Goal: Task Accomplishment & Management: Complete application form

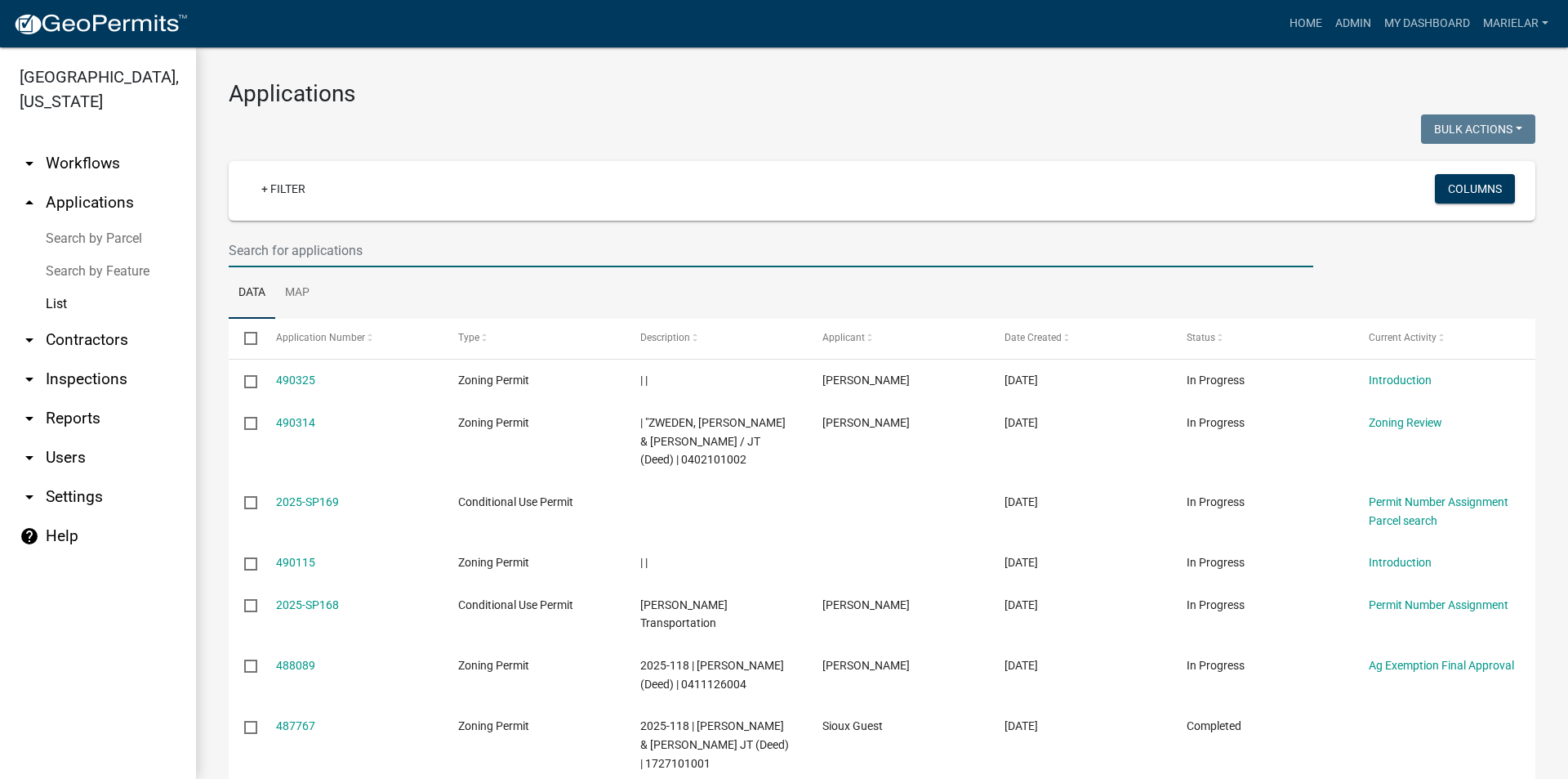
click at [427, 245] on input "text" at bounding box center [771, 251] width 1085 height 33
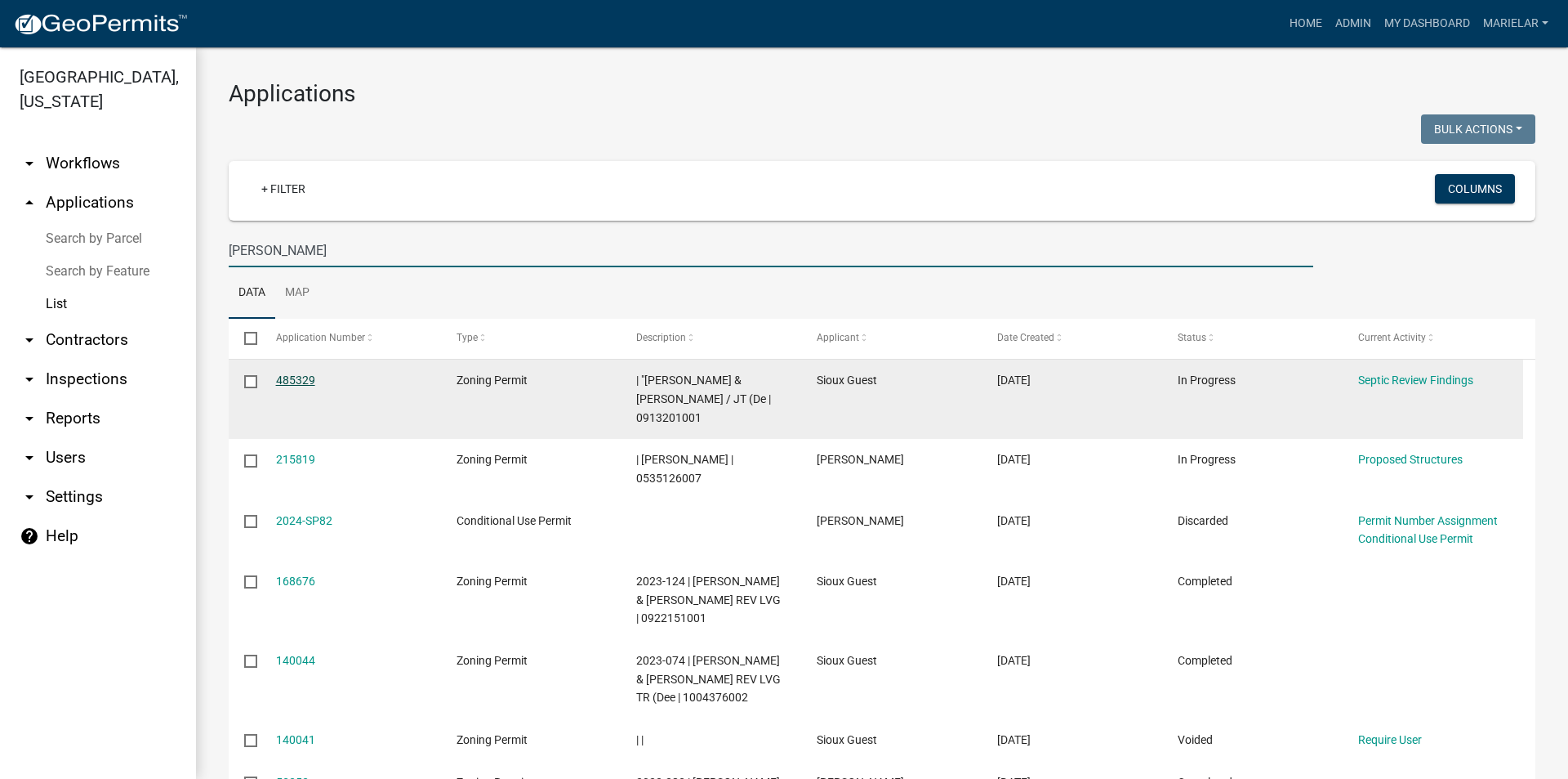
type input "[PERSON_NAME]"
click at [299, 377] on link "485329" at bounding box center [295, 380] width 39 height 13
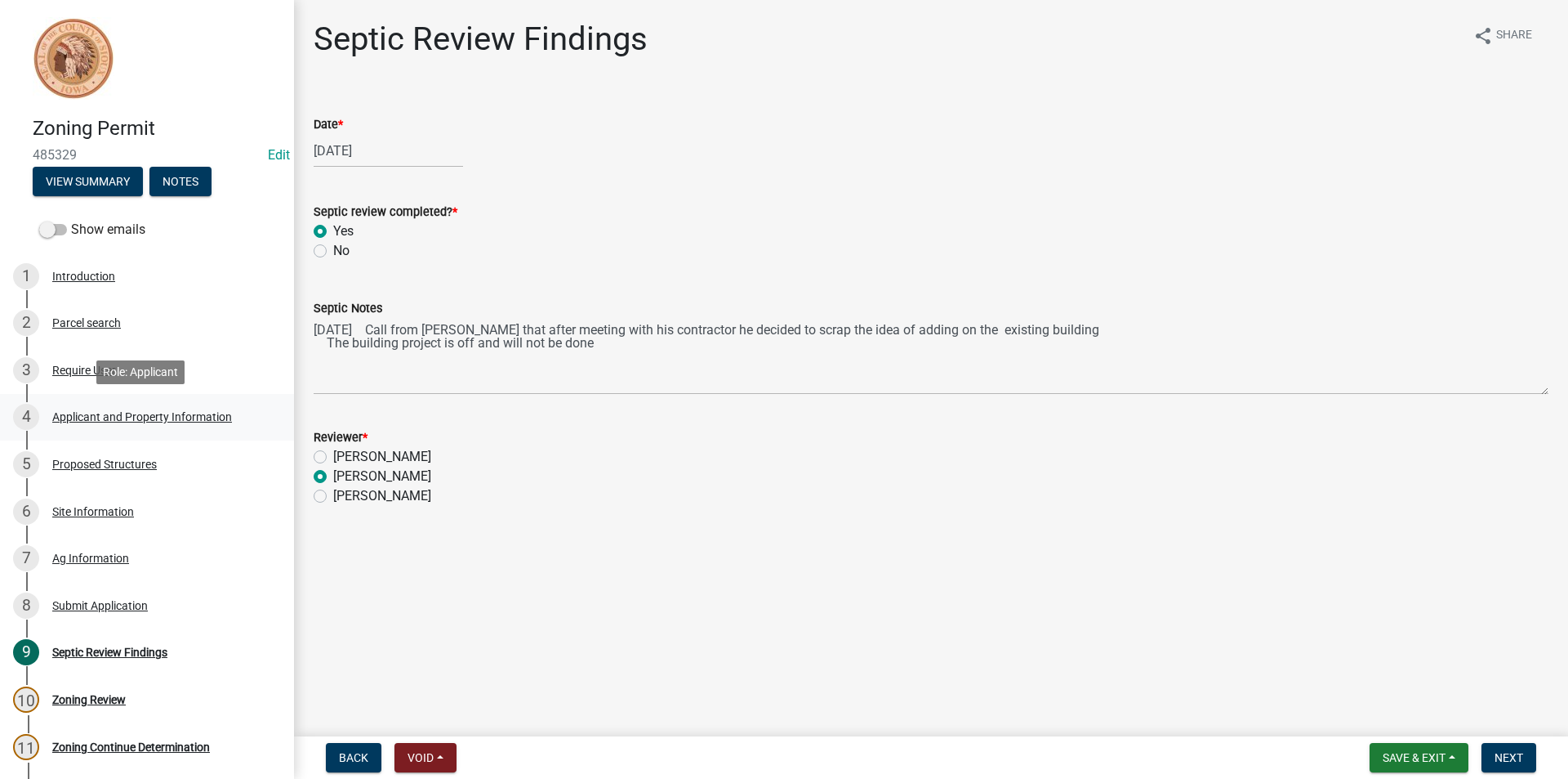
click at [90, 417] on div "Applicant and Property Information" at bounding box center [142, 416] width 179 height 11
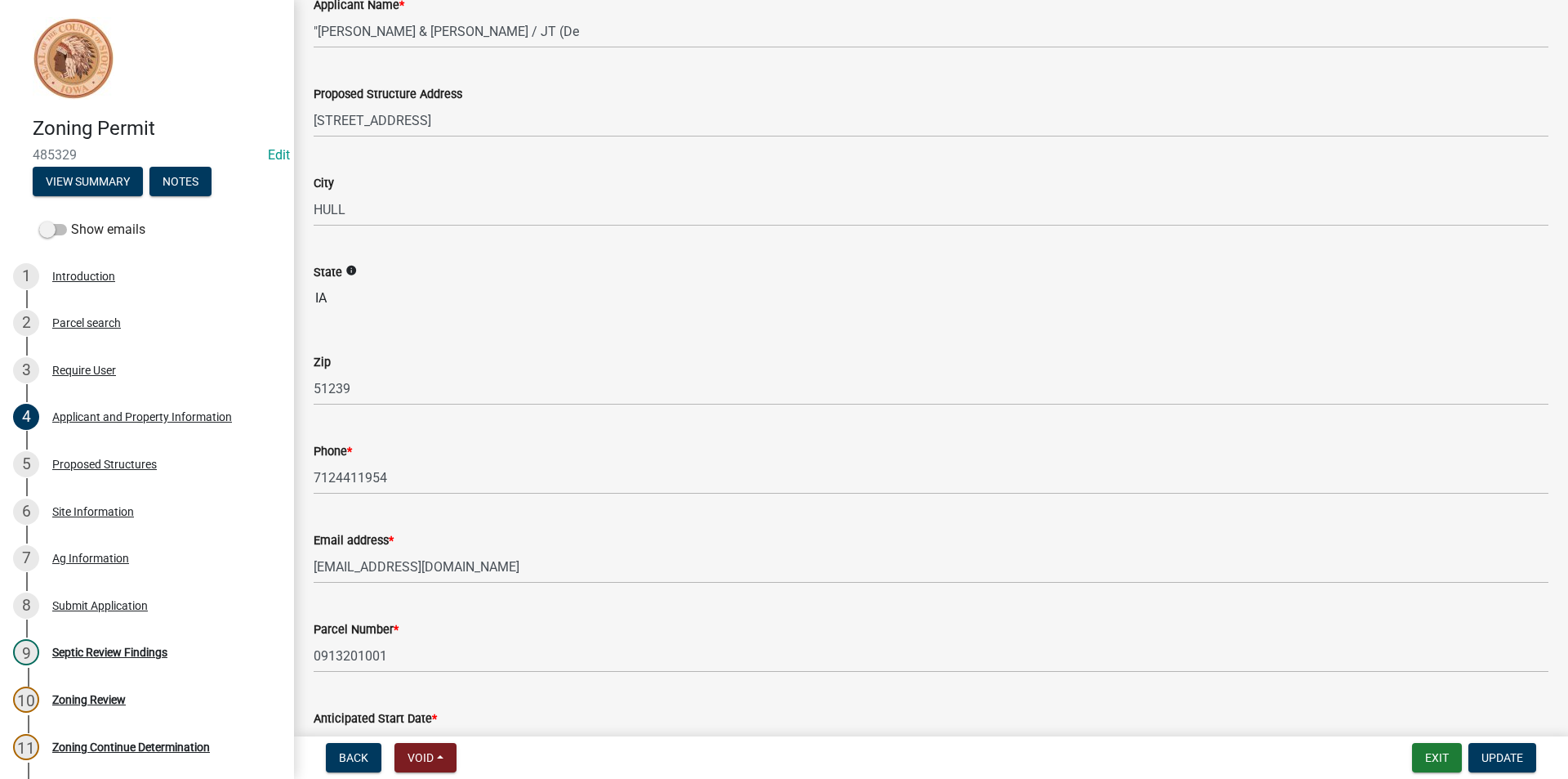
scroll to position [245, 0]
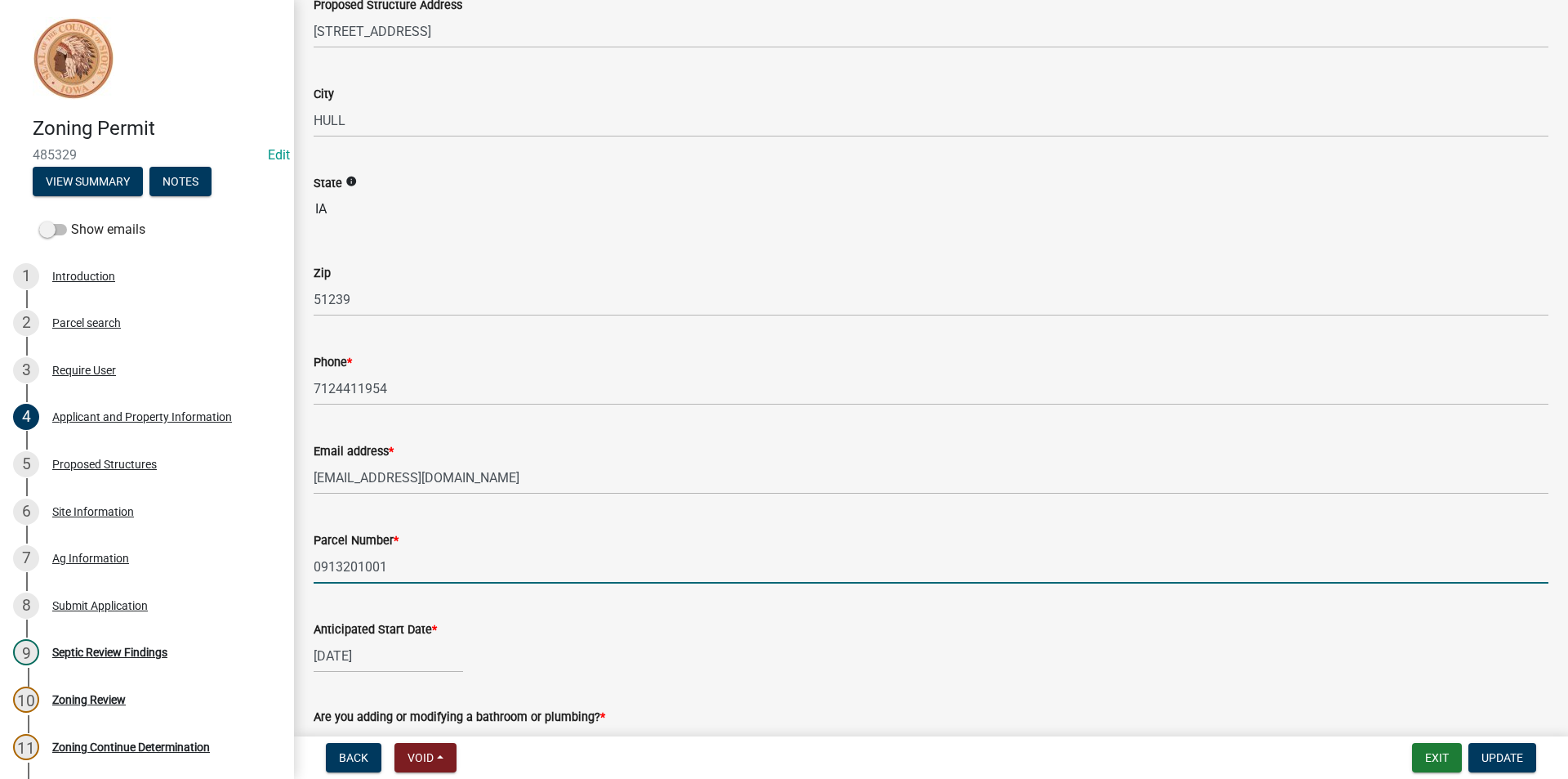
click at [364, 563] on input "0913201001" at bounding box center [931, 566] width 1235 height 33
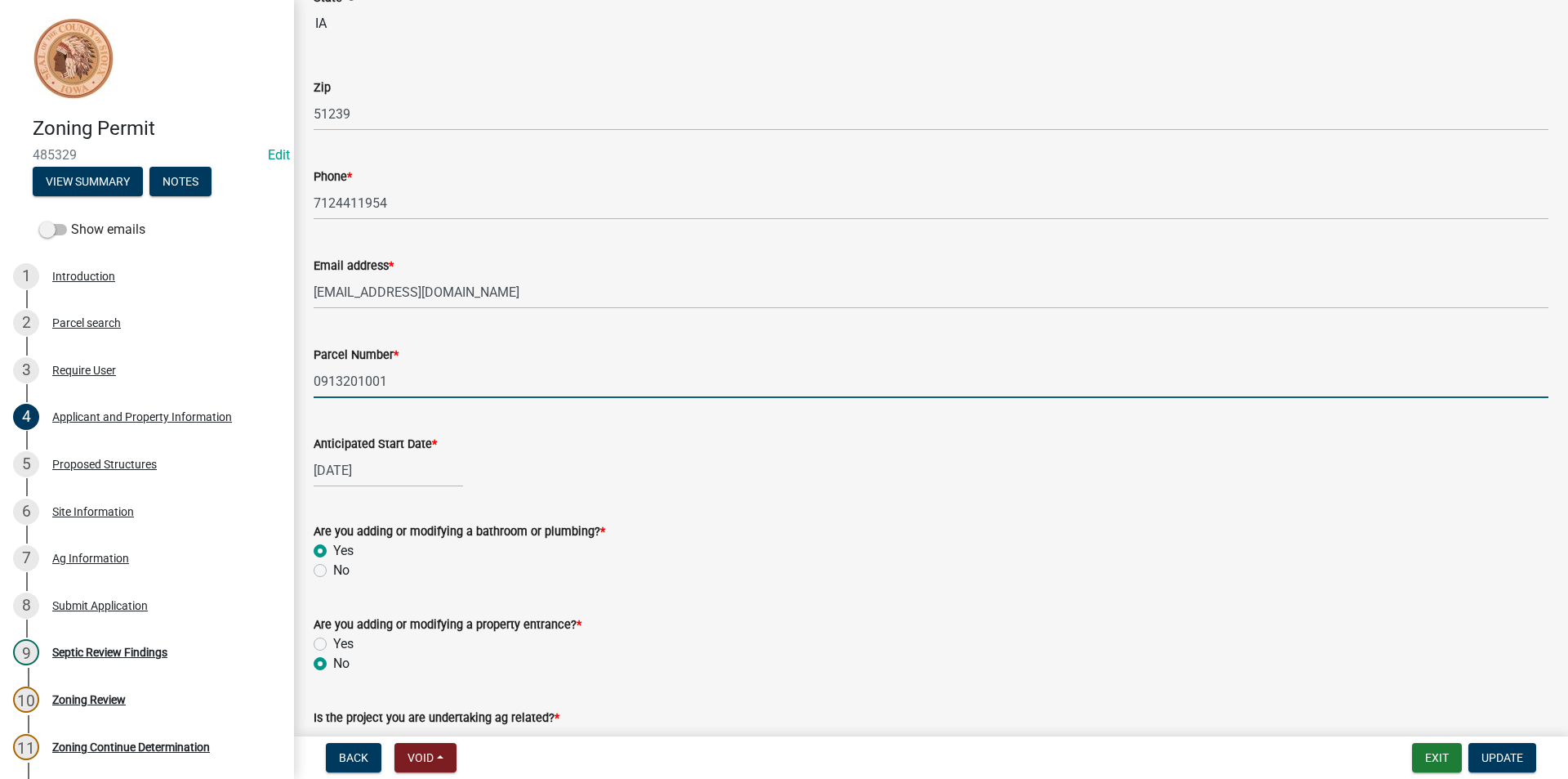
scroll to position [490, 0]
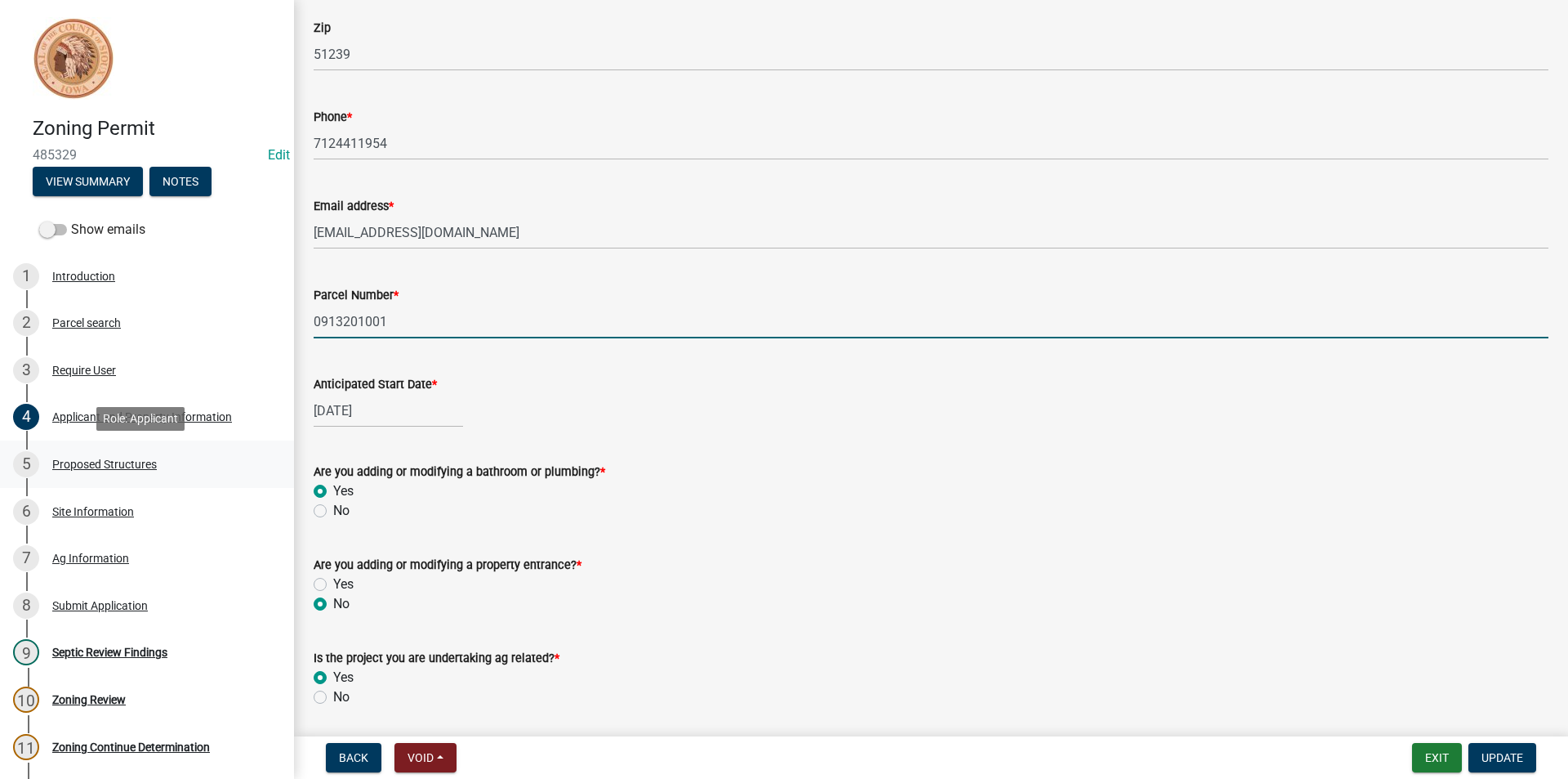
click at [122, 469] on div "Proposed Structures" at bounding box center [105, 464] width 105 height 11
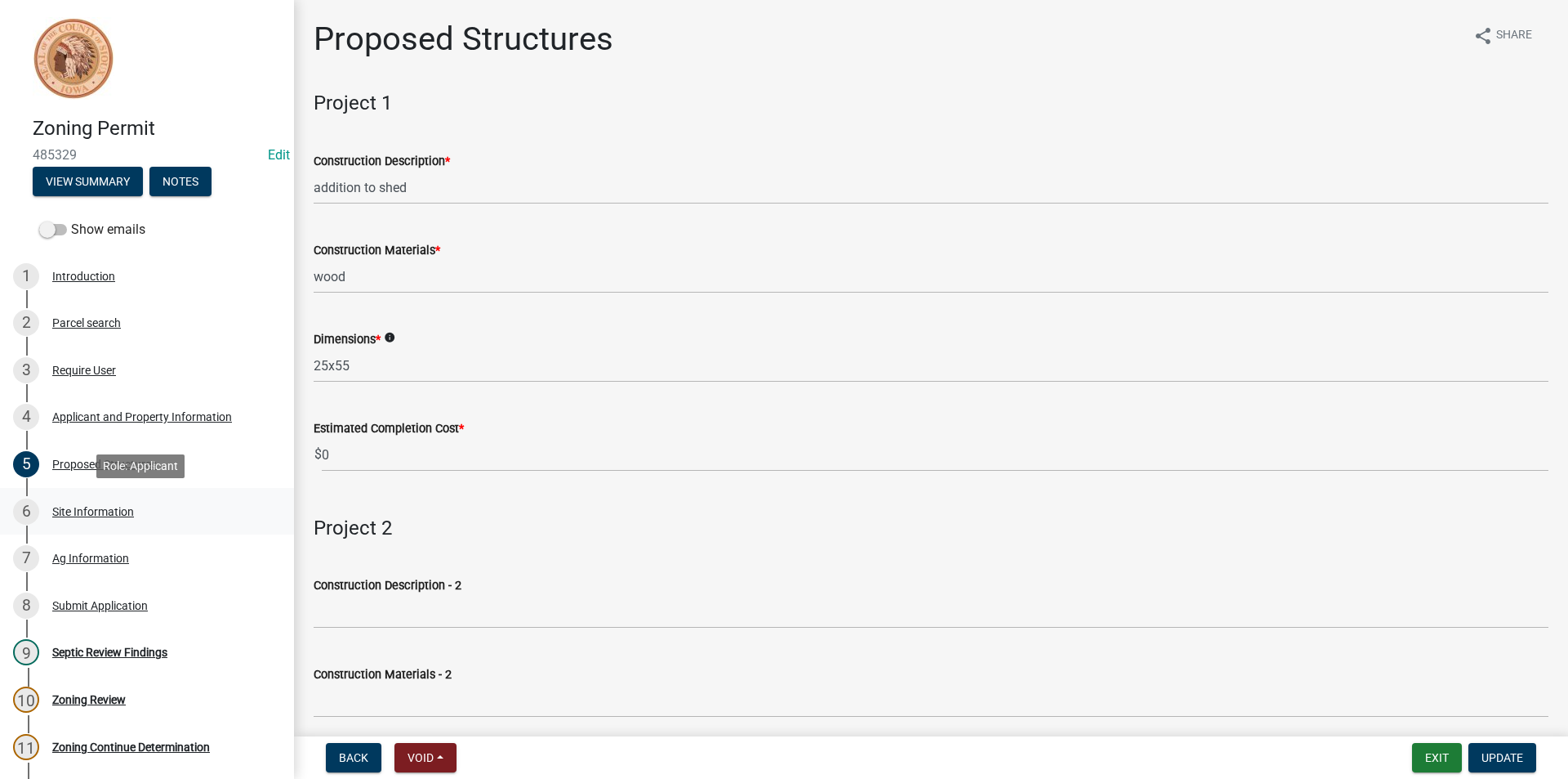
click at [124, 511] on div "Site Information" at bounding box center [93, 512] width 81 height 11
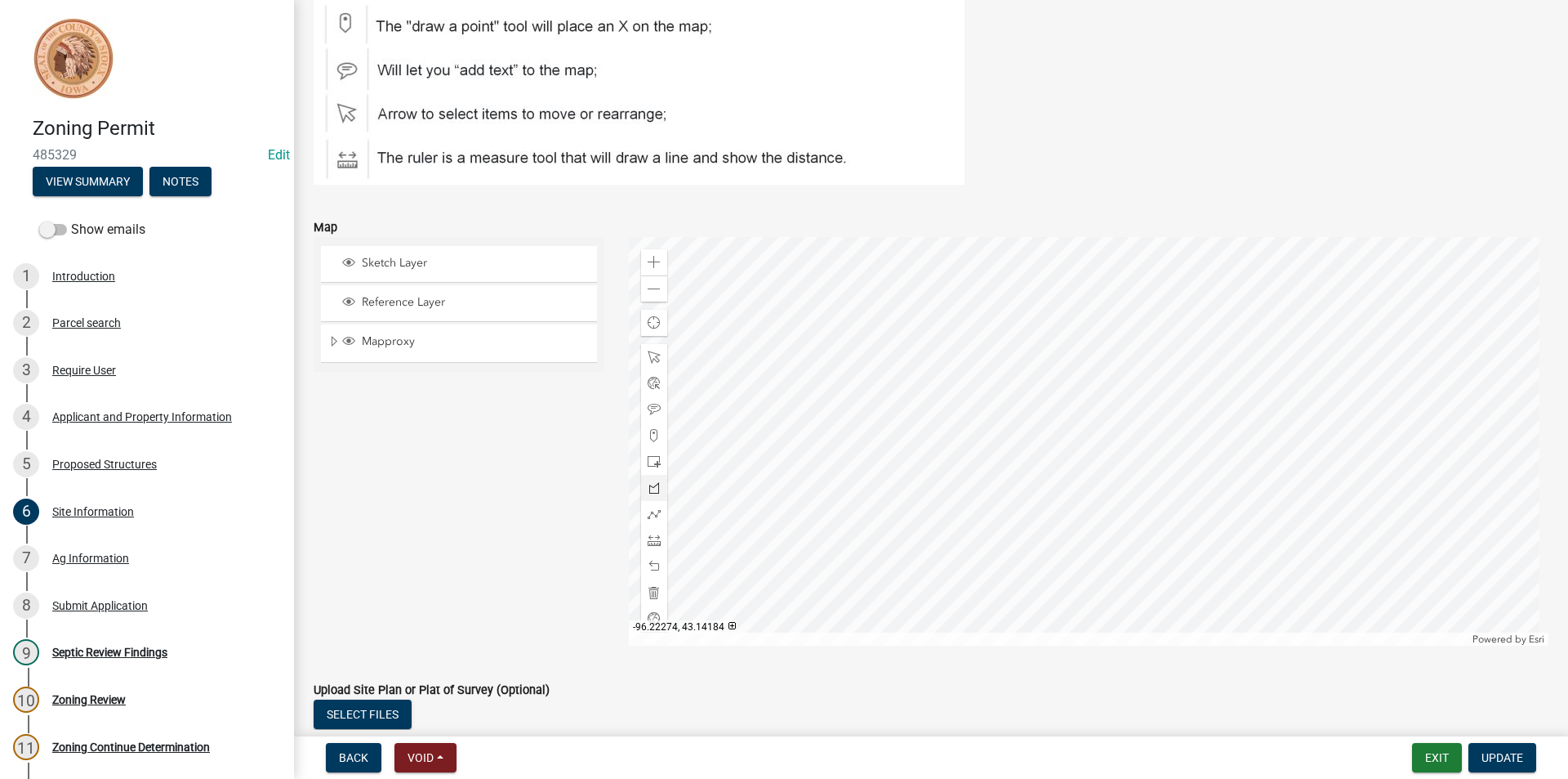
scroll to position [245, 0]
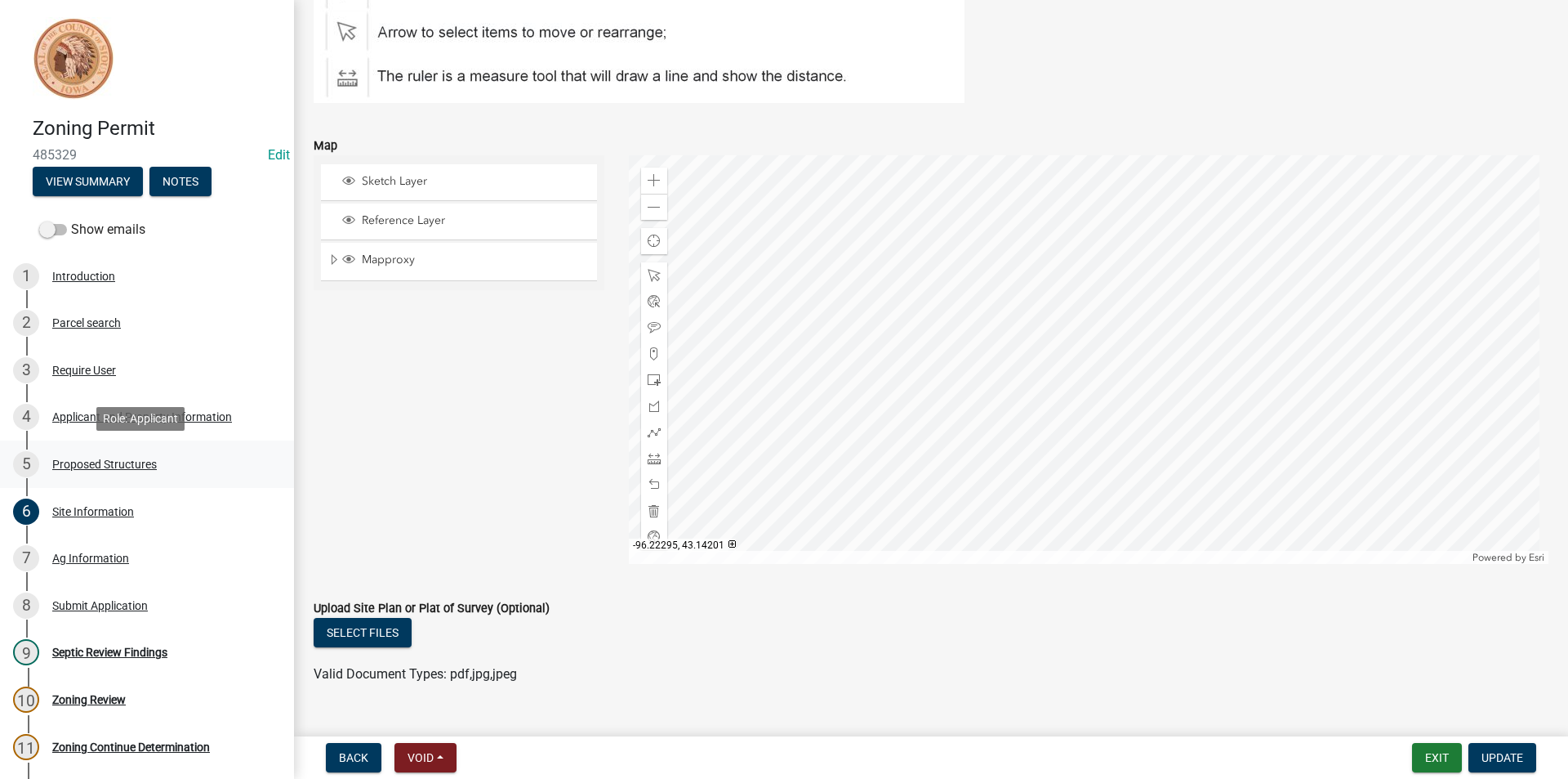
click at [108, 464] on div "Proposed Structures" at bounding box center [105, 464] width 105 height 11
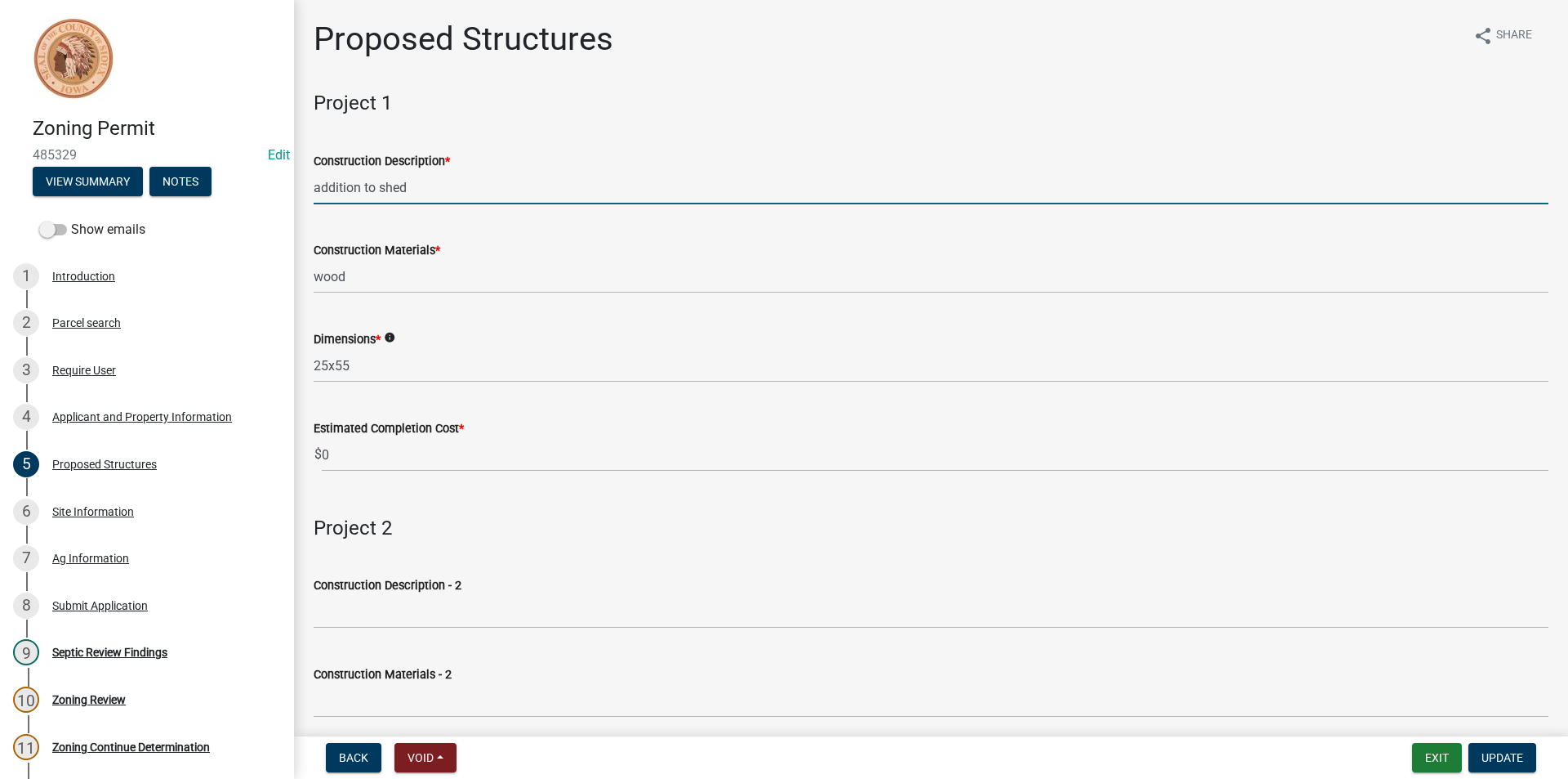
drag, startPoint x: 419, startPoint y: 189, endPoint x: 318, endPoint y: 196, distance: 101.2
click at [318, 196] on input "addition to shed" at bounding box center [931, 188] width 1235 height 33
type input "a"
type input "new shed, replacing old"
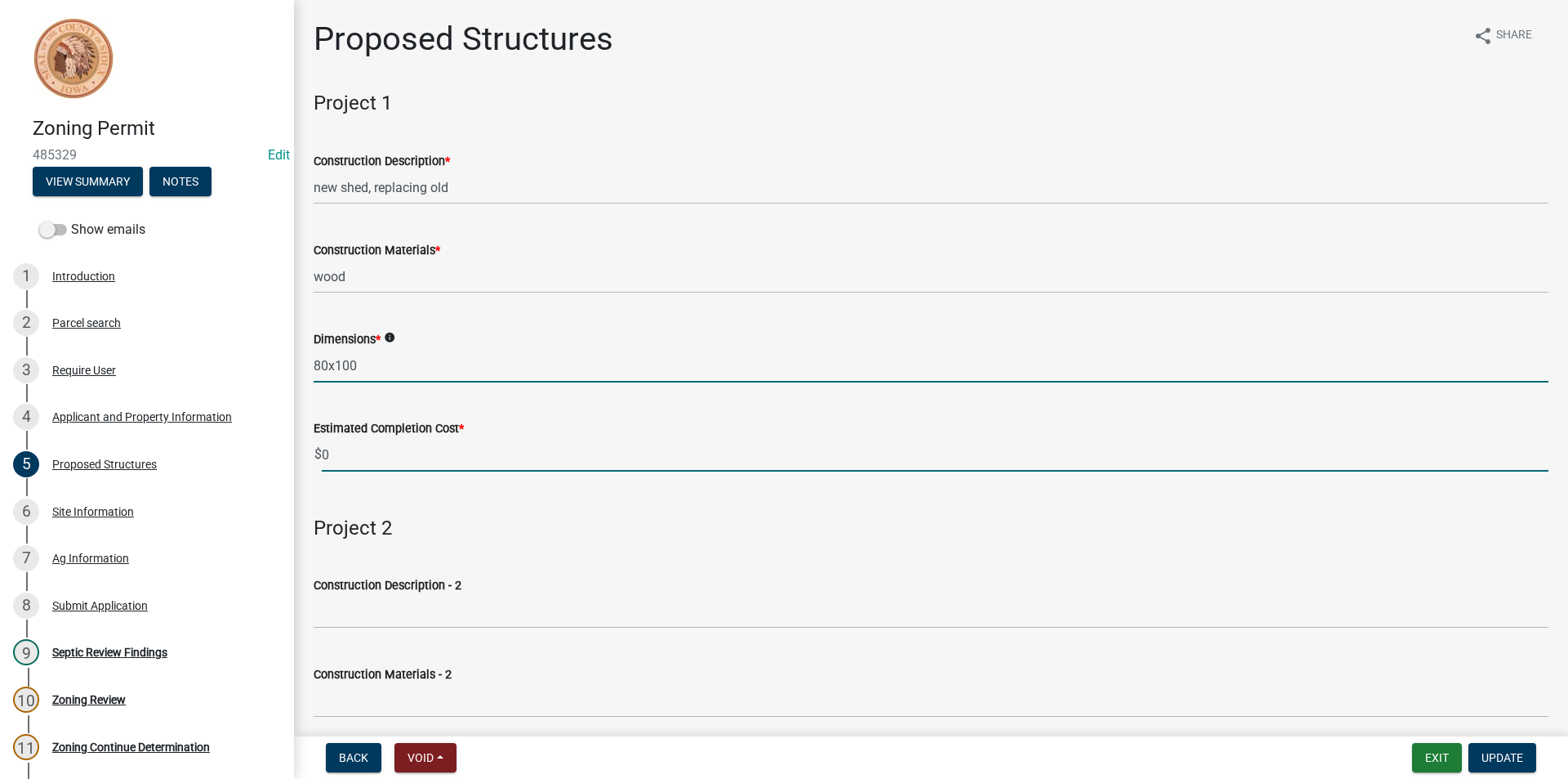
click at [391, 362] on input "80x100" at bounding box center [931, 365] width 1235 height 33
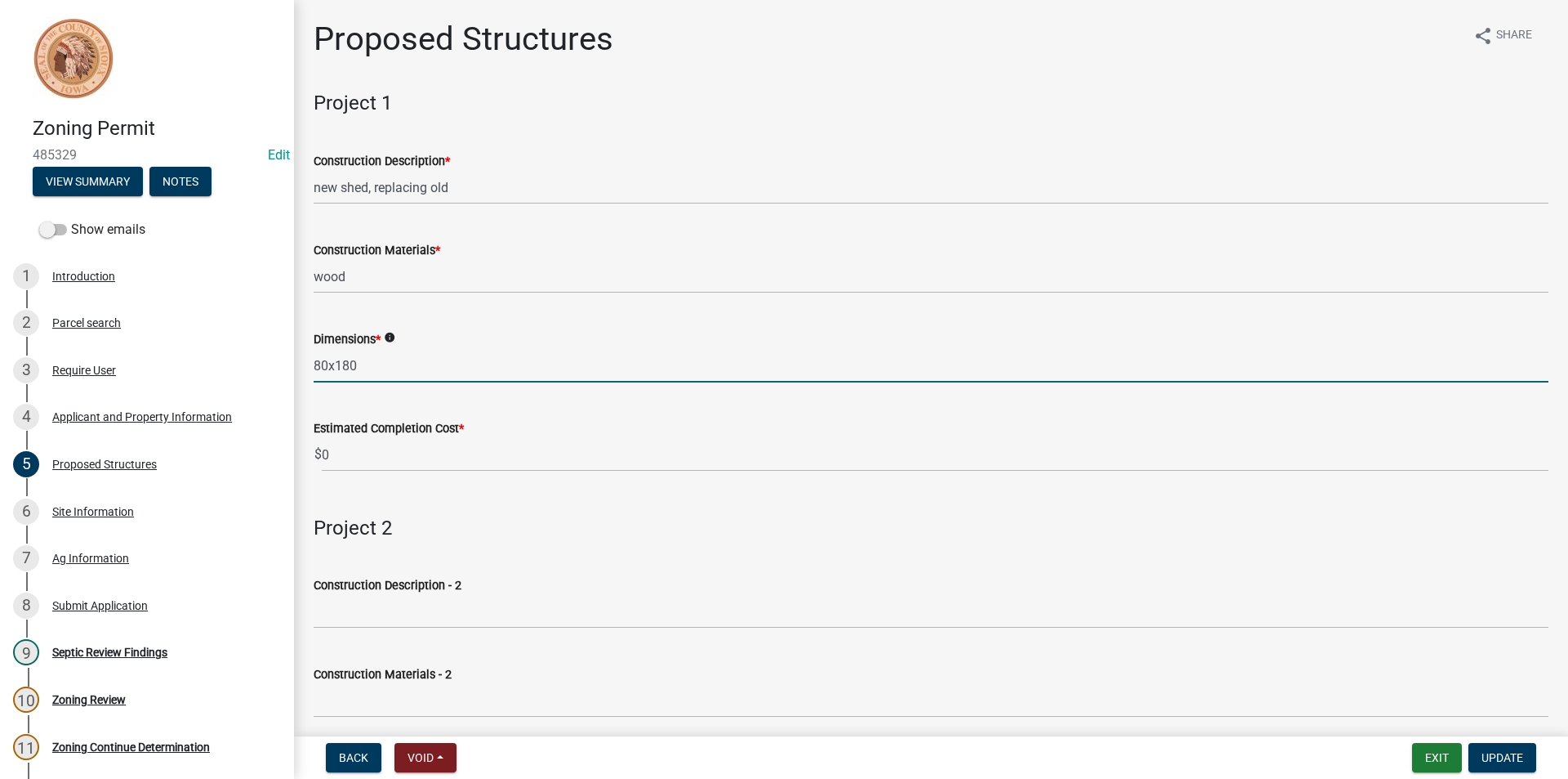
type input "80x180"
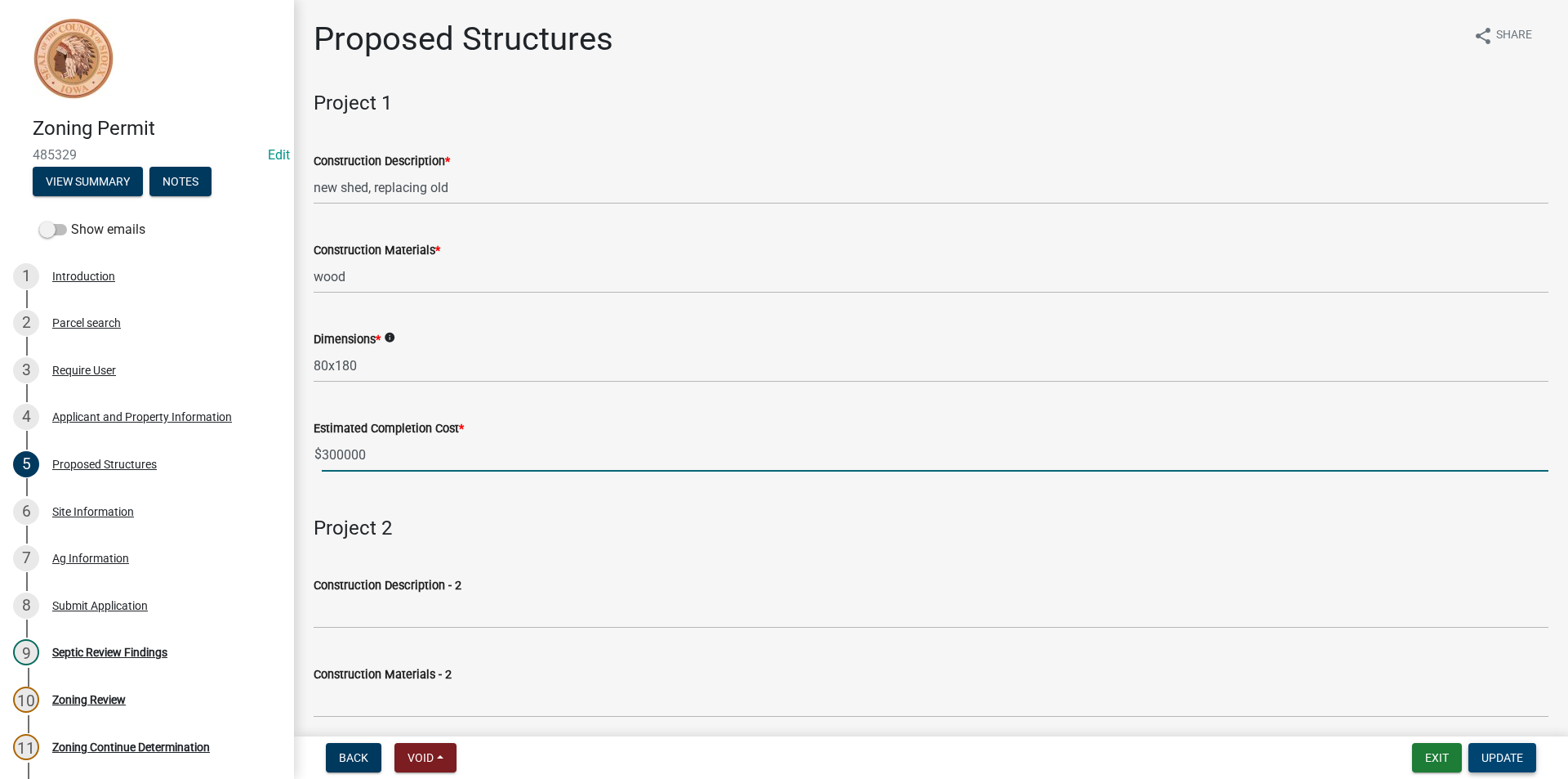
type input "300000"
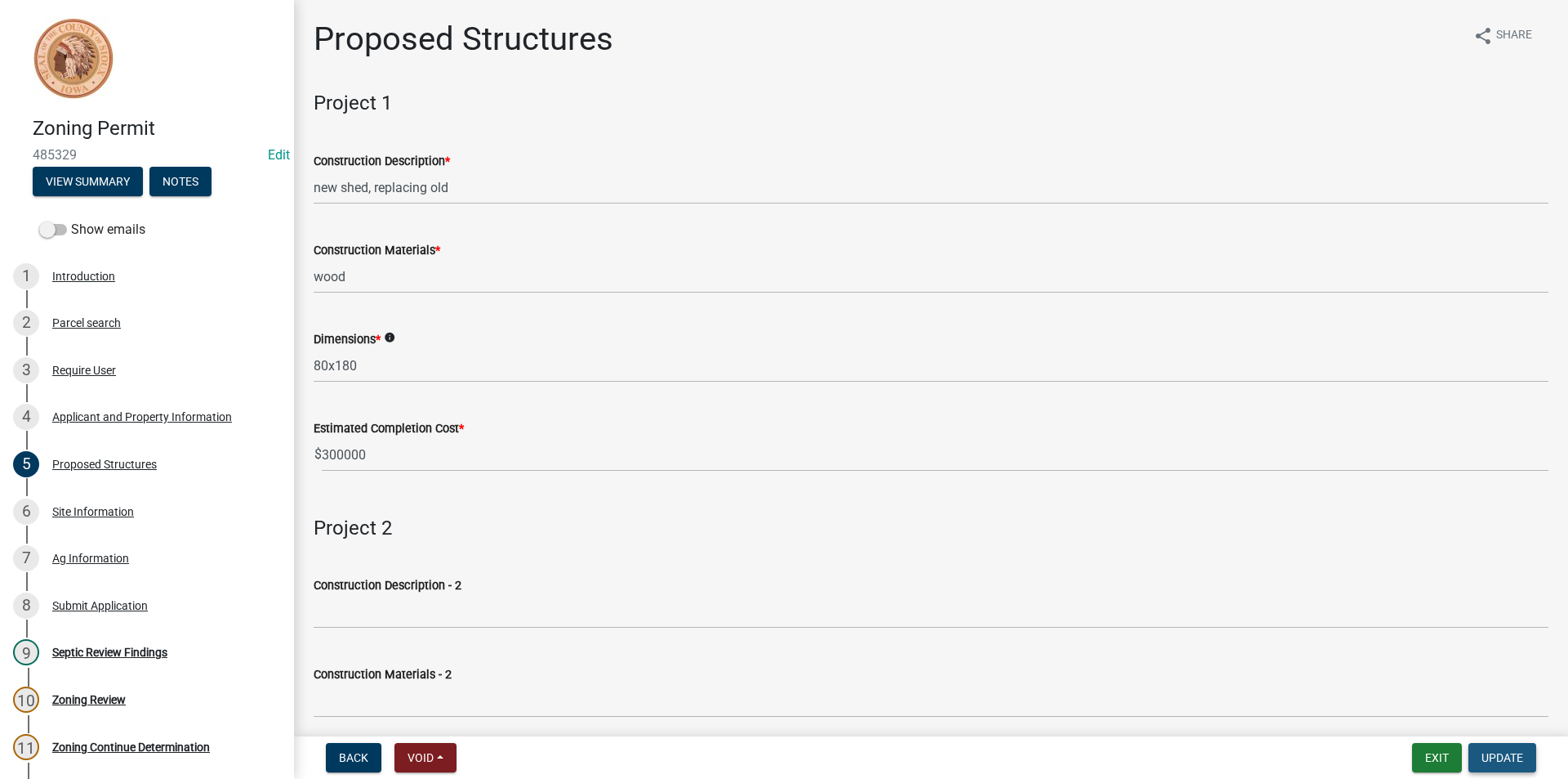
click at [1507, 761] on span "Update" at bounding box center [1502, 758] width 42 height 13
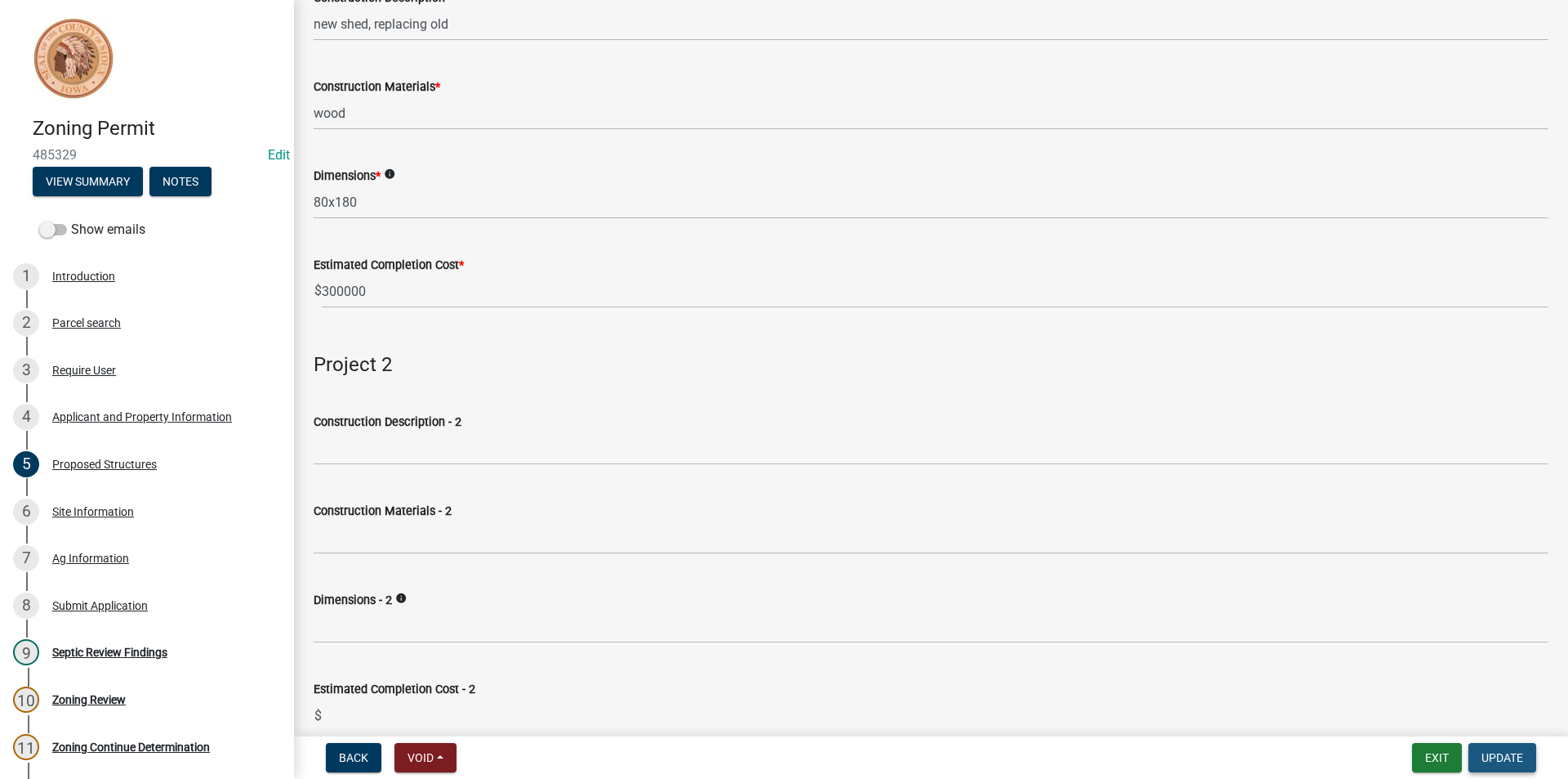
click at [1477, 744] on button "Update" at bounding box center [1502, 758] width 68 height 30
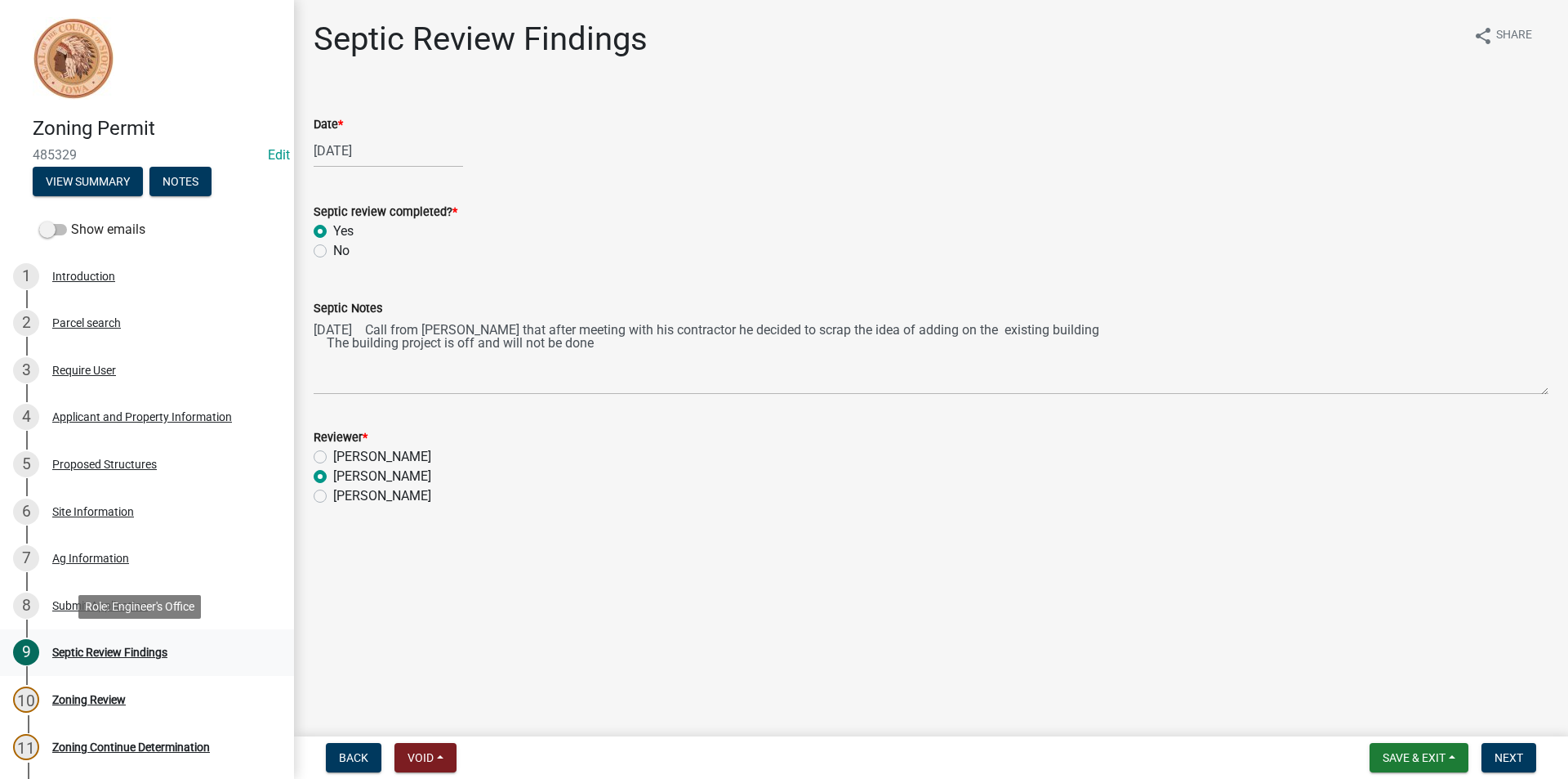
scroll to position [154, 0]
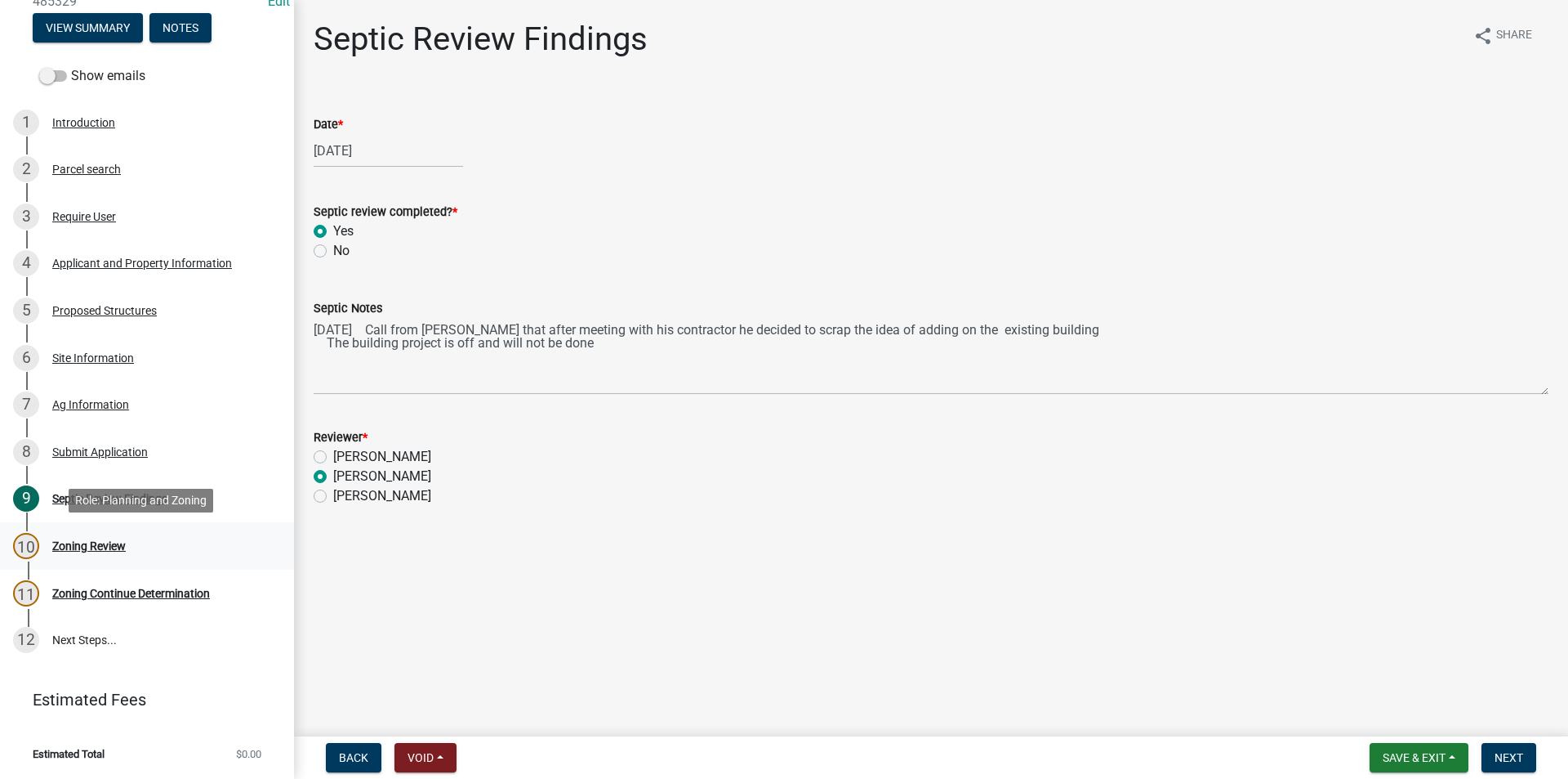
click at [95, 547] on div "Zoning Review" at bounding box center [89, 546] width 73 height 11
click at [112, 549] on div "Zoning Review" at bounding box center [89, 546] width 73 height 11
click at [1514, 758] on span "Next" at bounding box center [1509, 758] width 29 height 13
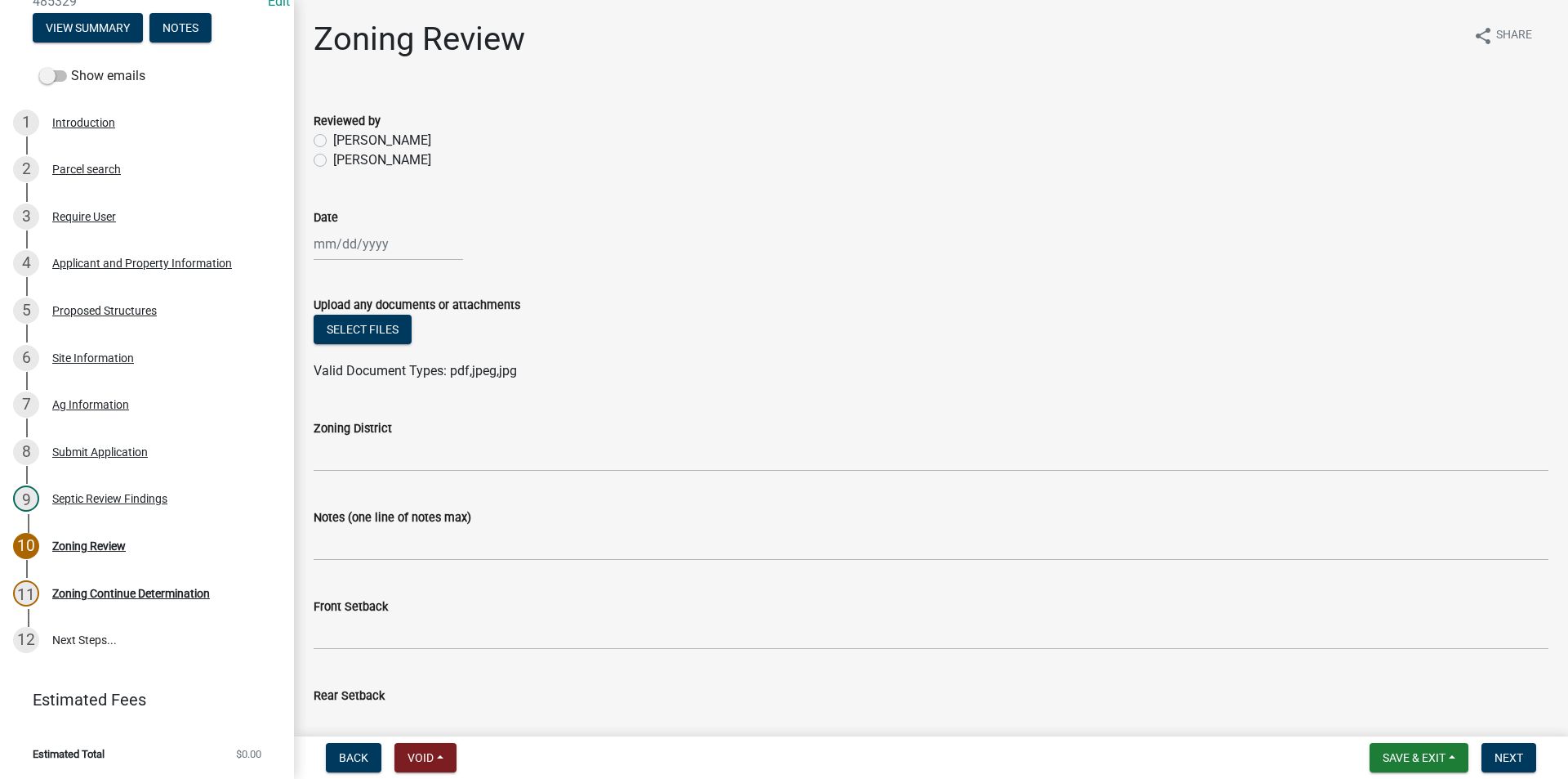
click at [333, 157] on label "[PERSON_NAME]" at bounding box center [382, 159] width 98 height 19
click at [333, 157] on input "[PERSON_NAME]" at bounding box center [338, 155] width 10 height 10
radio input "true"
click at [353, 240] on div at bounding box center [389, 243] width 150 height 33
select select "10"
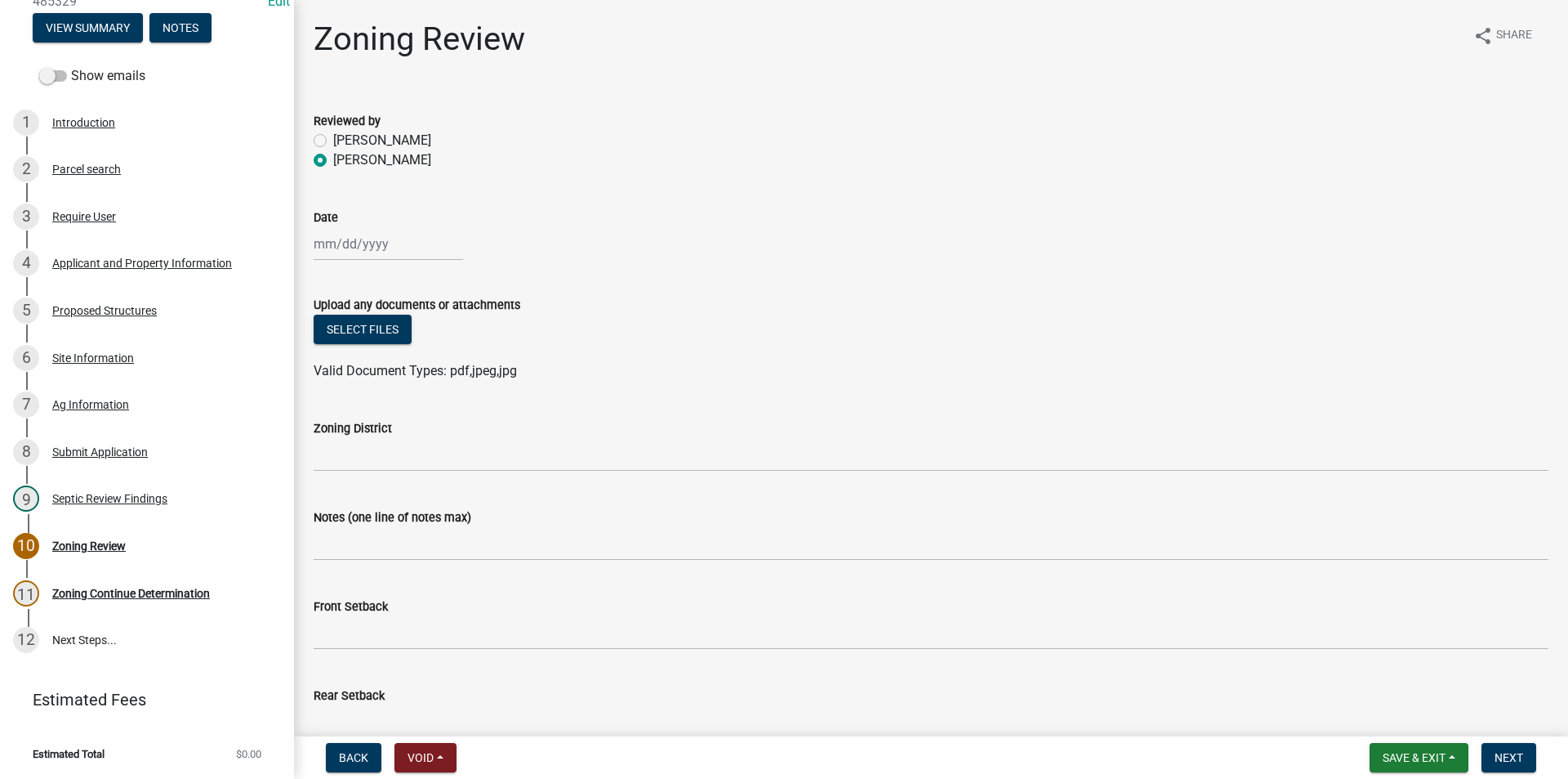
select select "2025"
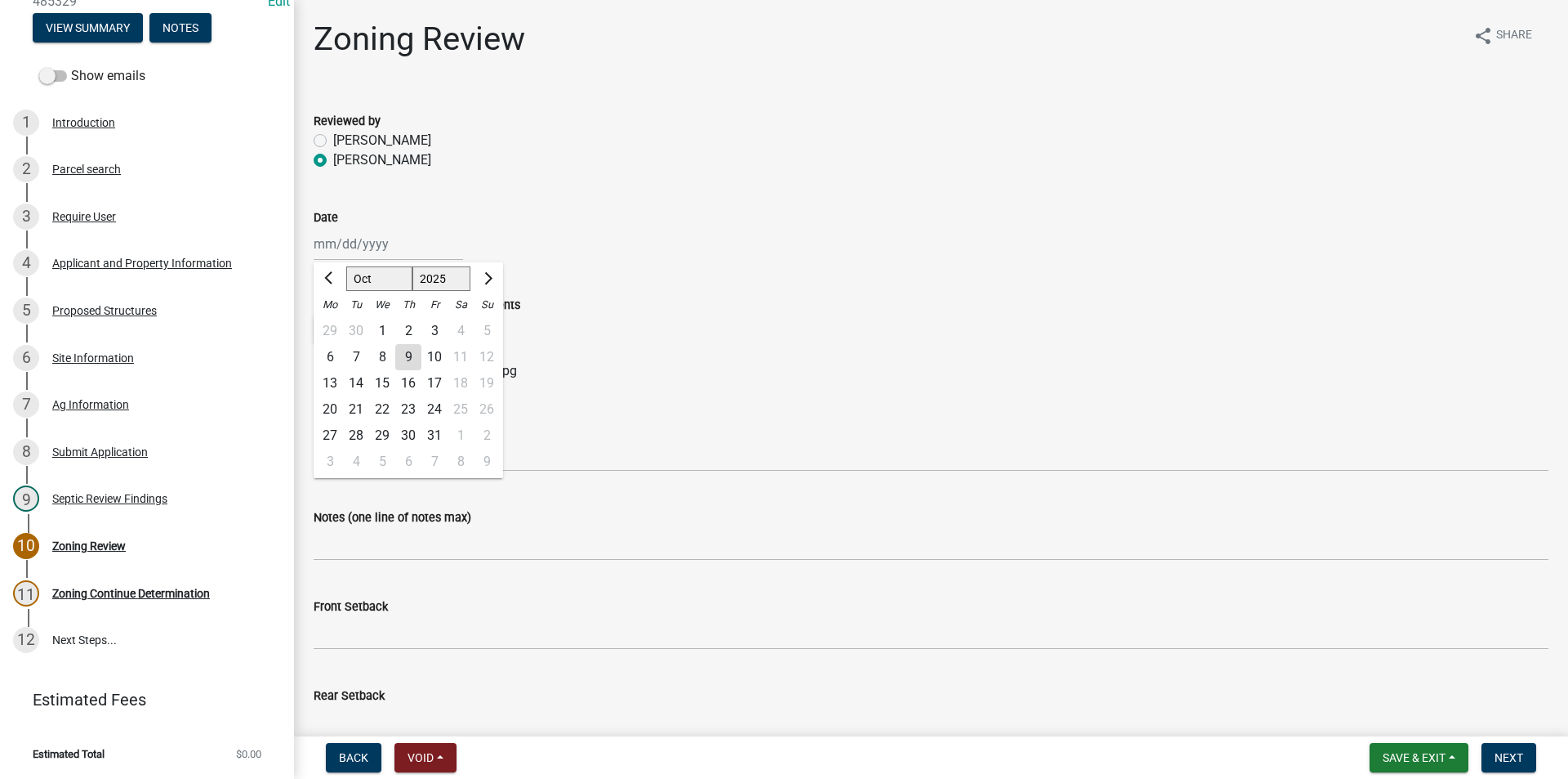
click at [408, 353] on div "9" at bounding box center [408, 357] width 26 height 26
type input "[DATE]"
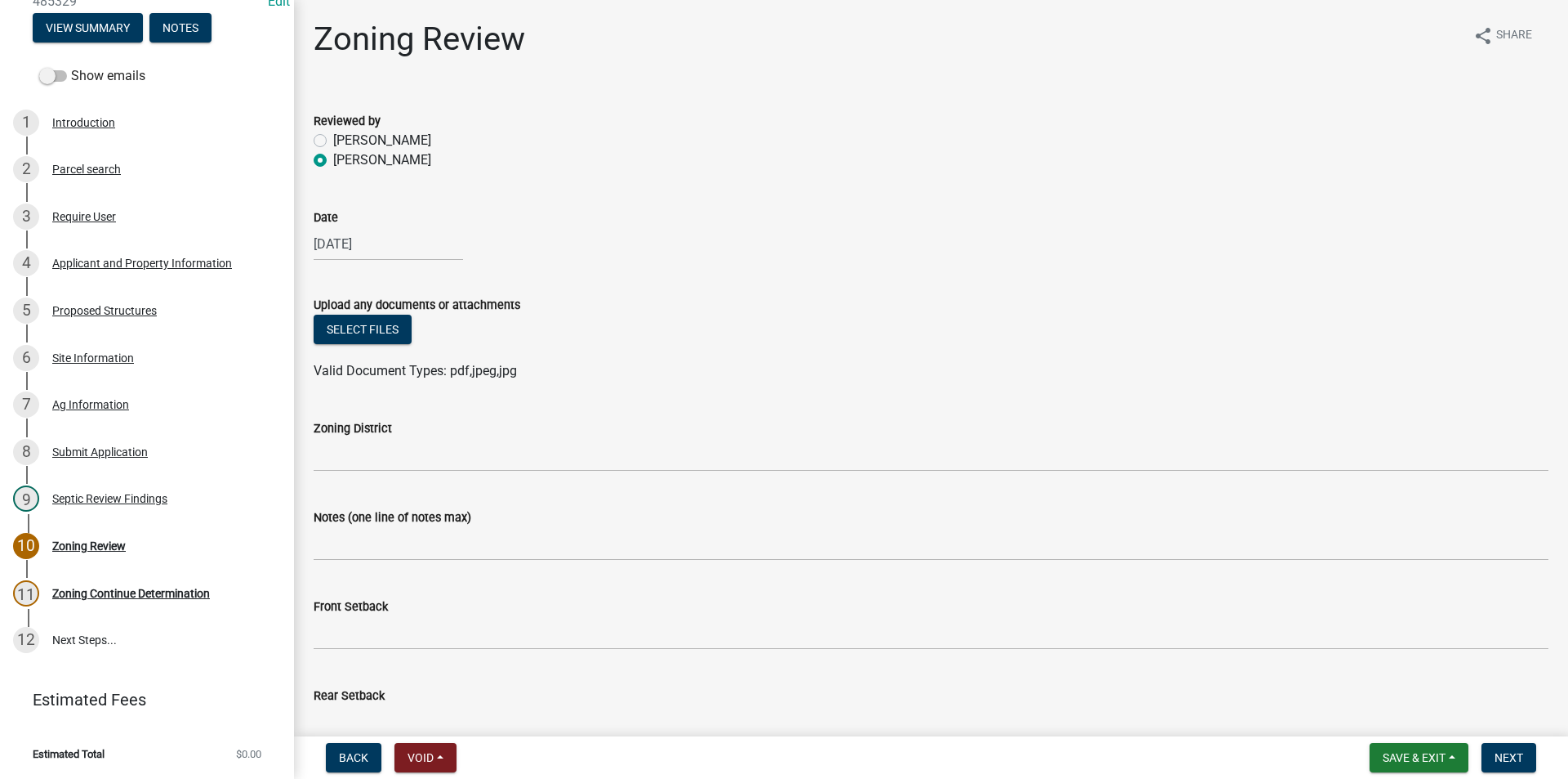
scroll to position [164, 0]
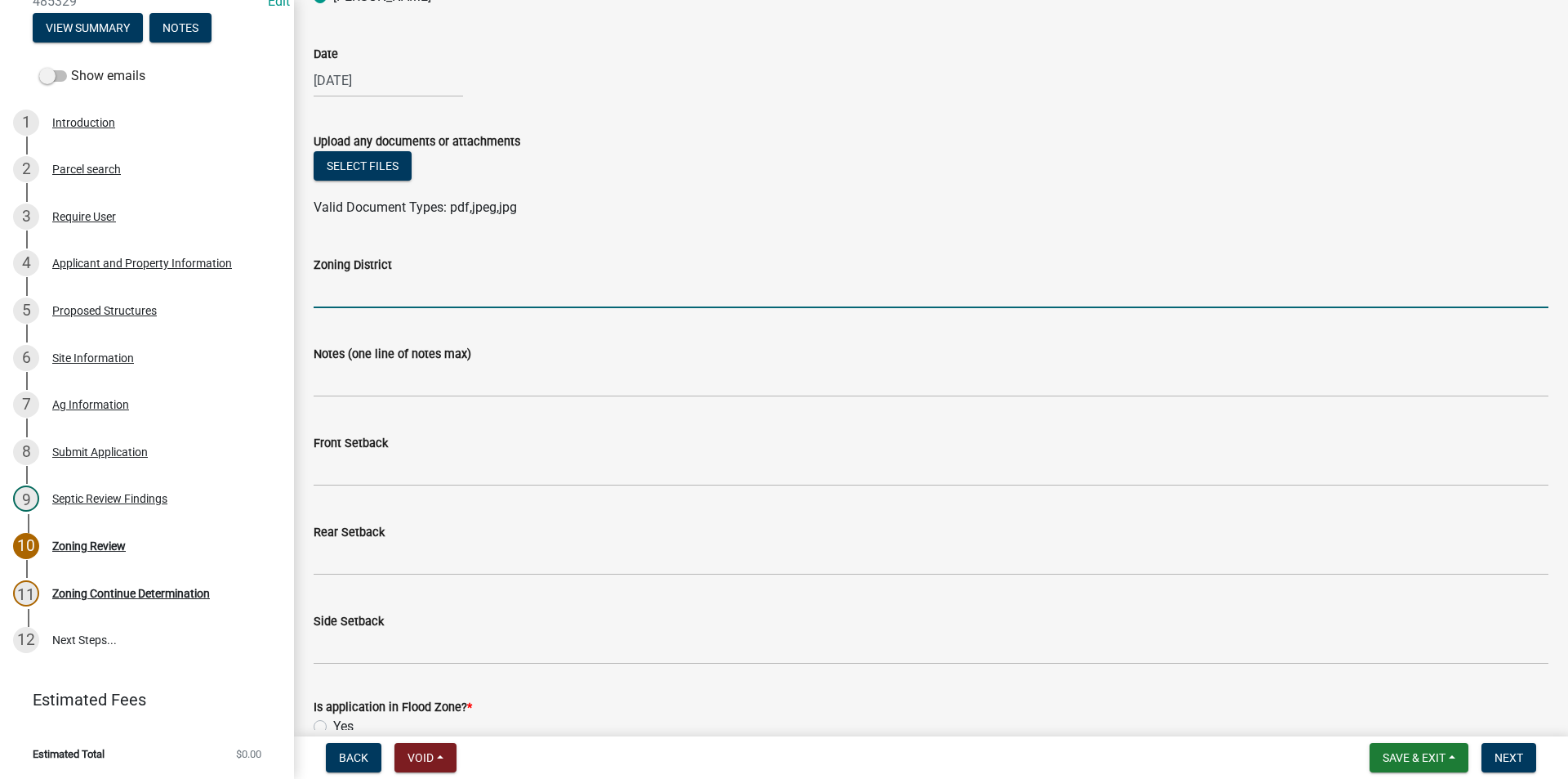
click at [403, 297] on input "Zoning District" at bounding box center [931, 291] width 1235 height 33
type input "AG"
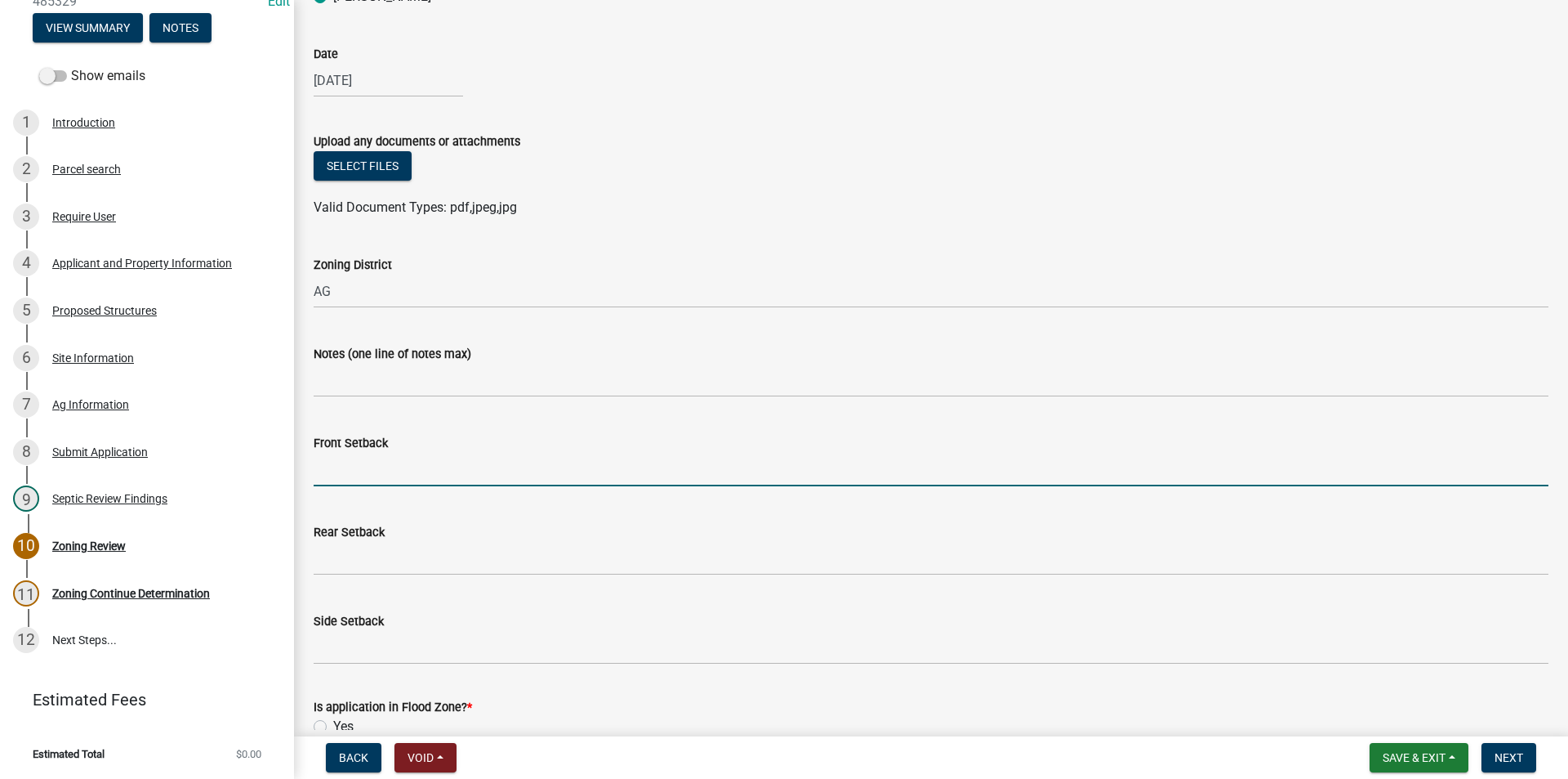
type input "7"
type input "50"
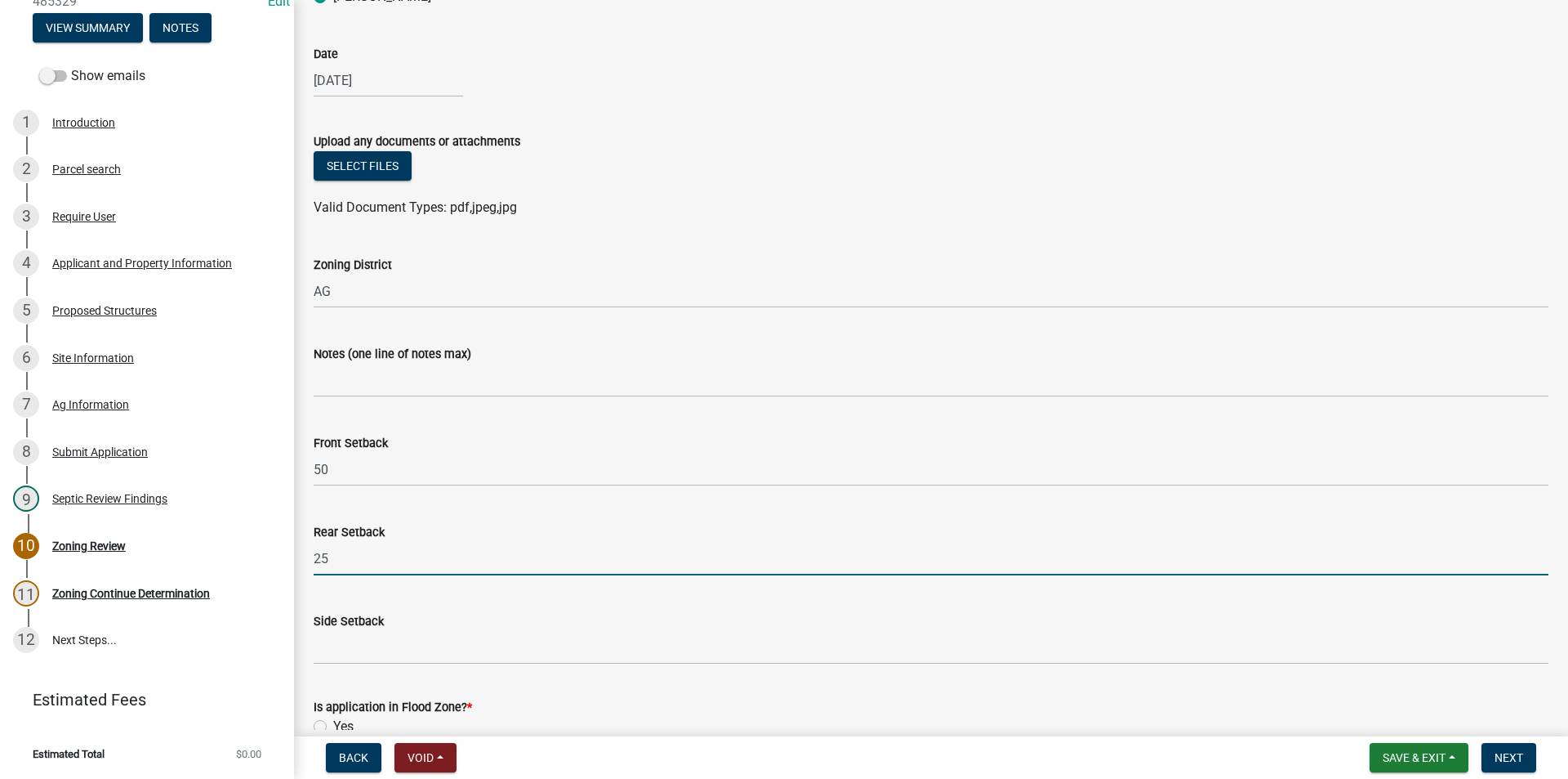
type input "25"
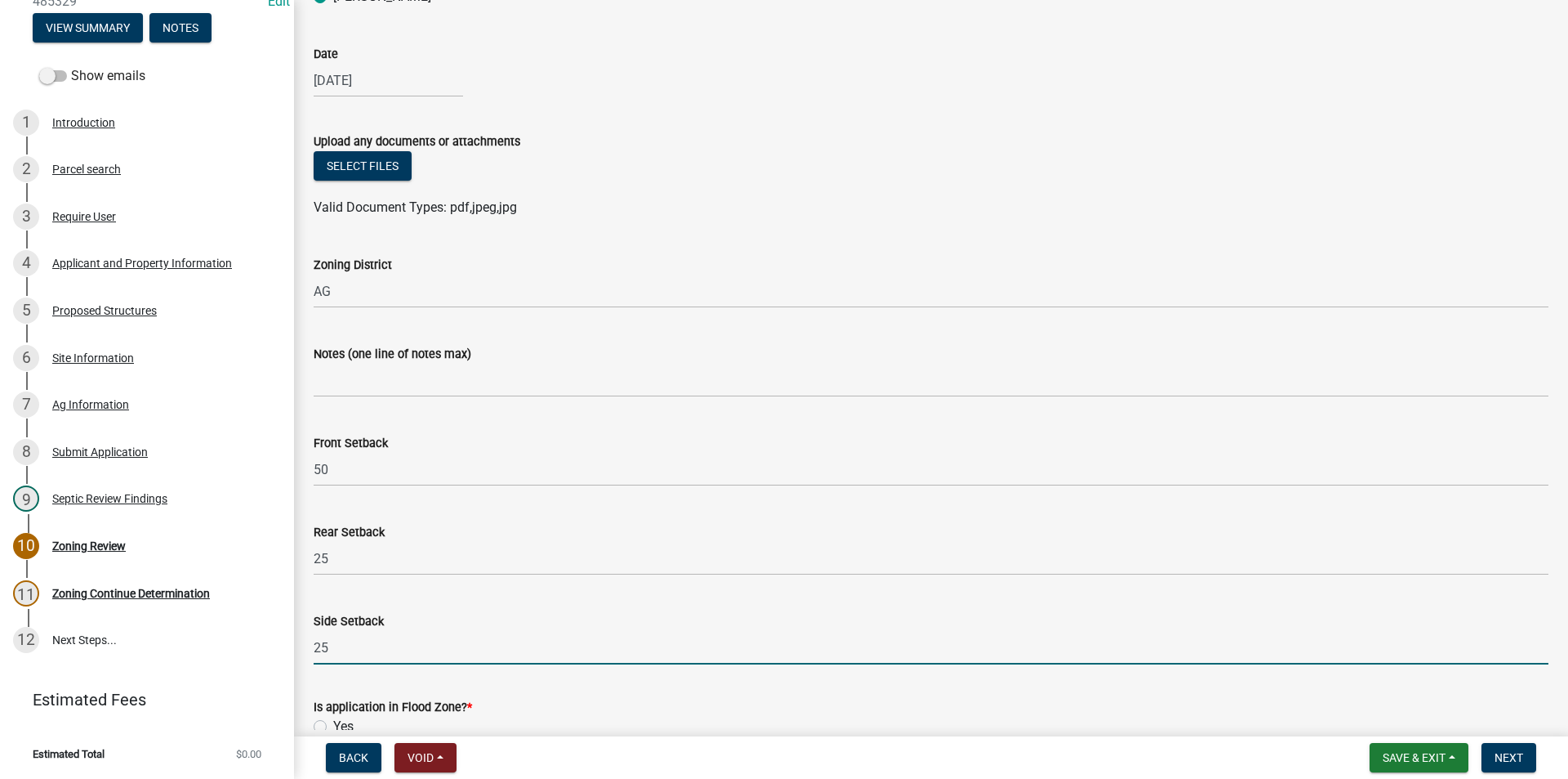
type input "25"
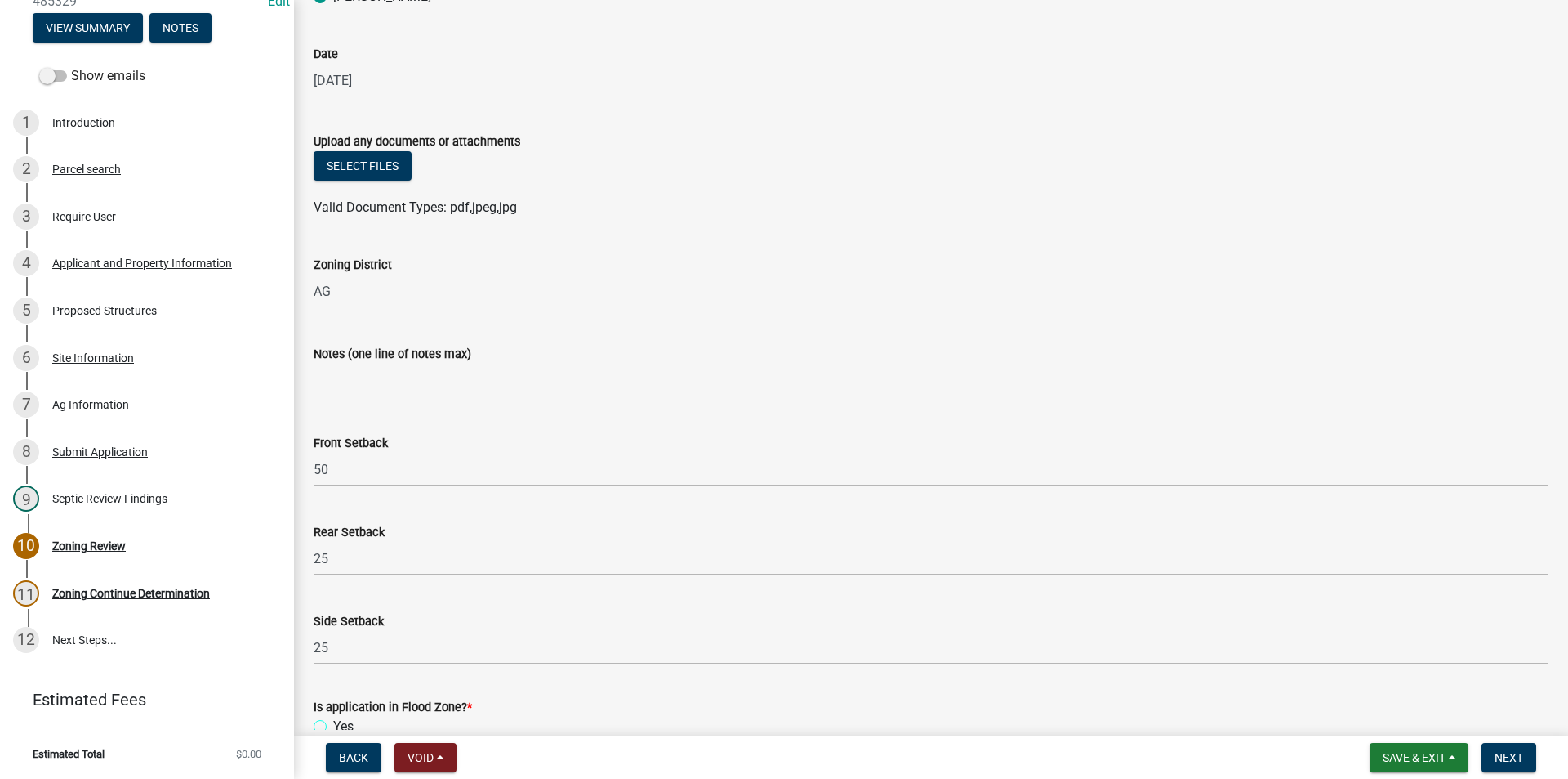
scroll to position [490, 0]
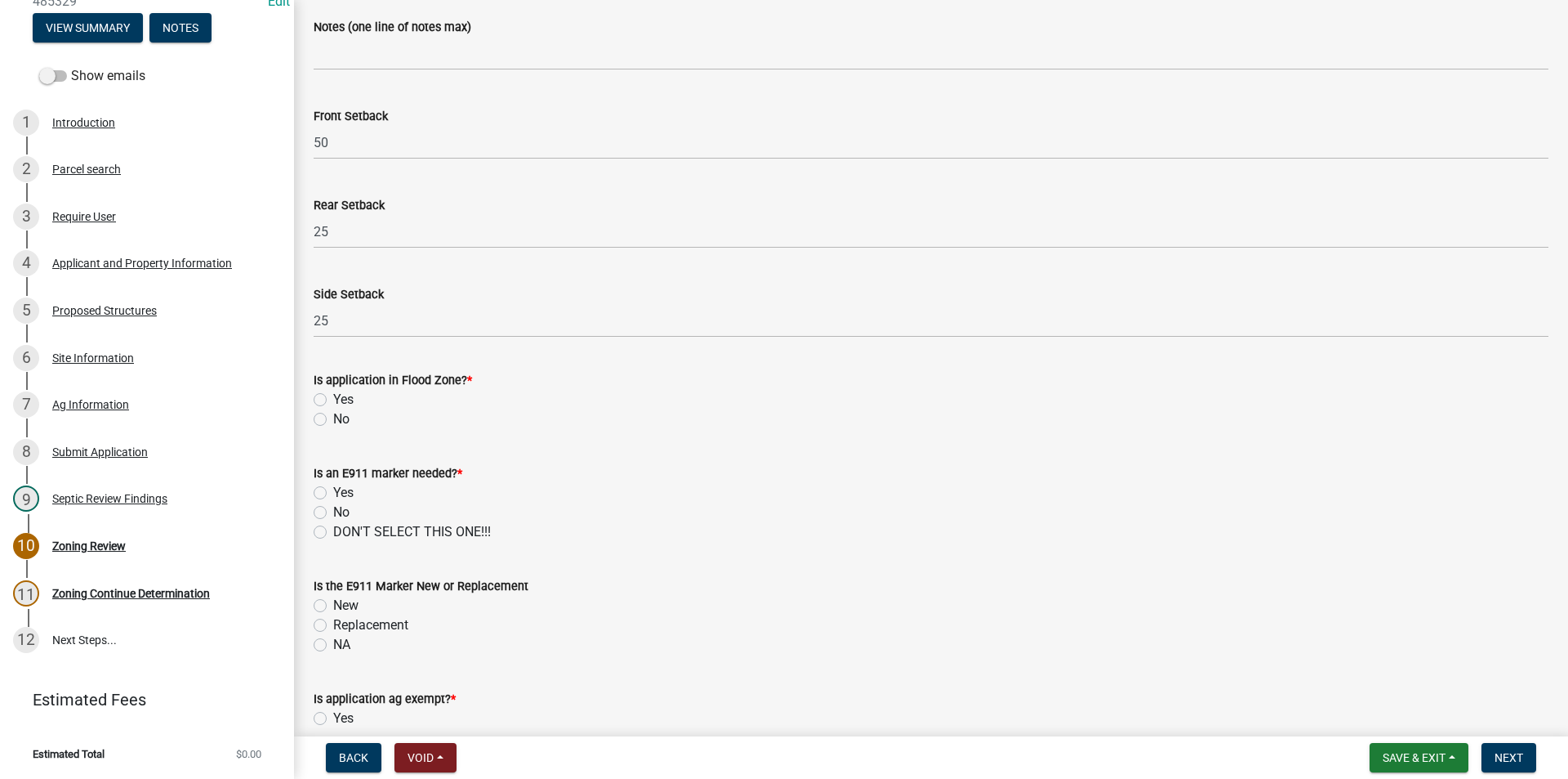
click at [333, 424] on label "No" at bounding box center [341, 418] width 17 height 19
click at [333, 420] on input "No" at bounding box center [338, 414] width 10 height 10
radio input "true"
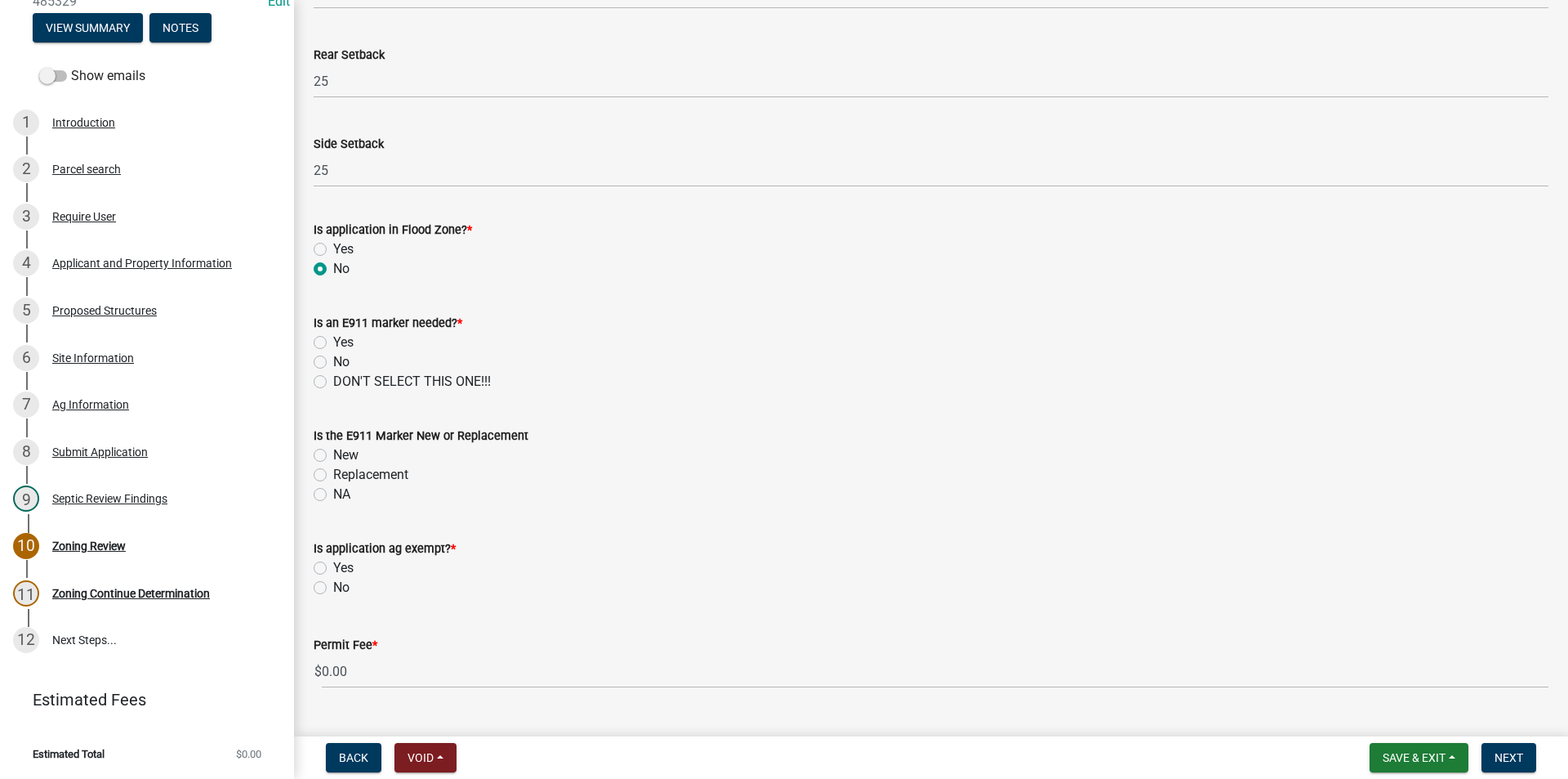
scroll to position [653, 0]
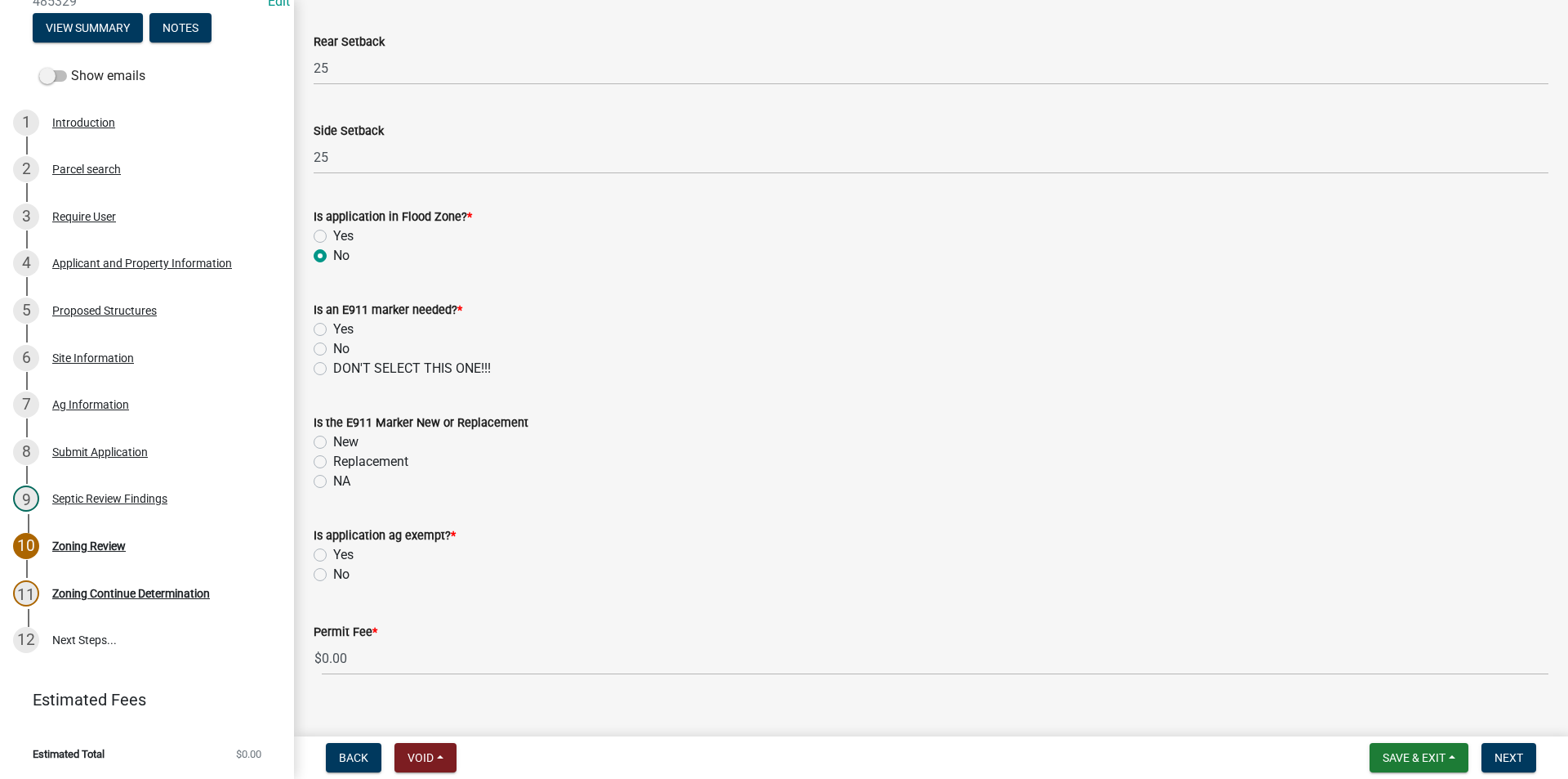
click at [333, 346] on label "No" at bounding box center [341, 348] width 17 height 19
click at [333, 346] on input "No" at bounding box center [338, 343] width 10 height 10
radio input "true"
click at [333, 480] on label "NA" at bounding box center [341, 481] width 18 height 19
click at [333, 480] on input "NA" at bounding box center [338, 476] width 10 height 10
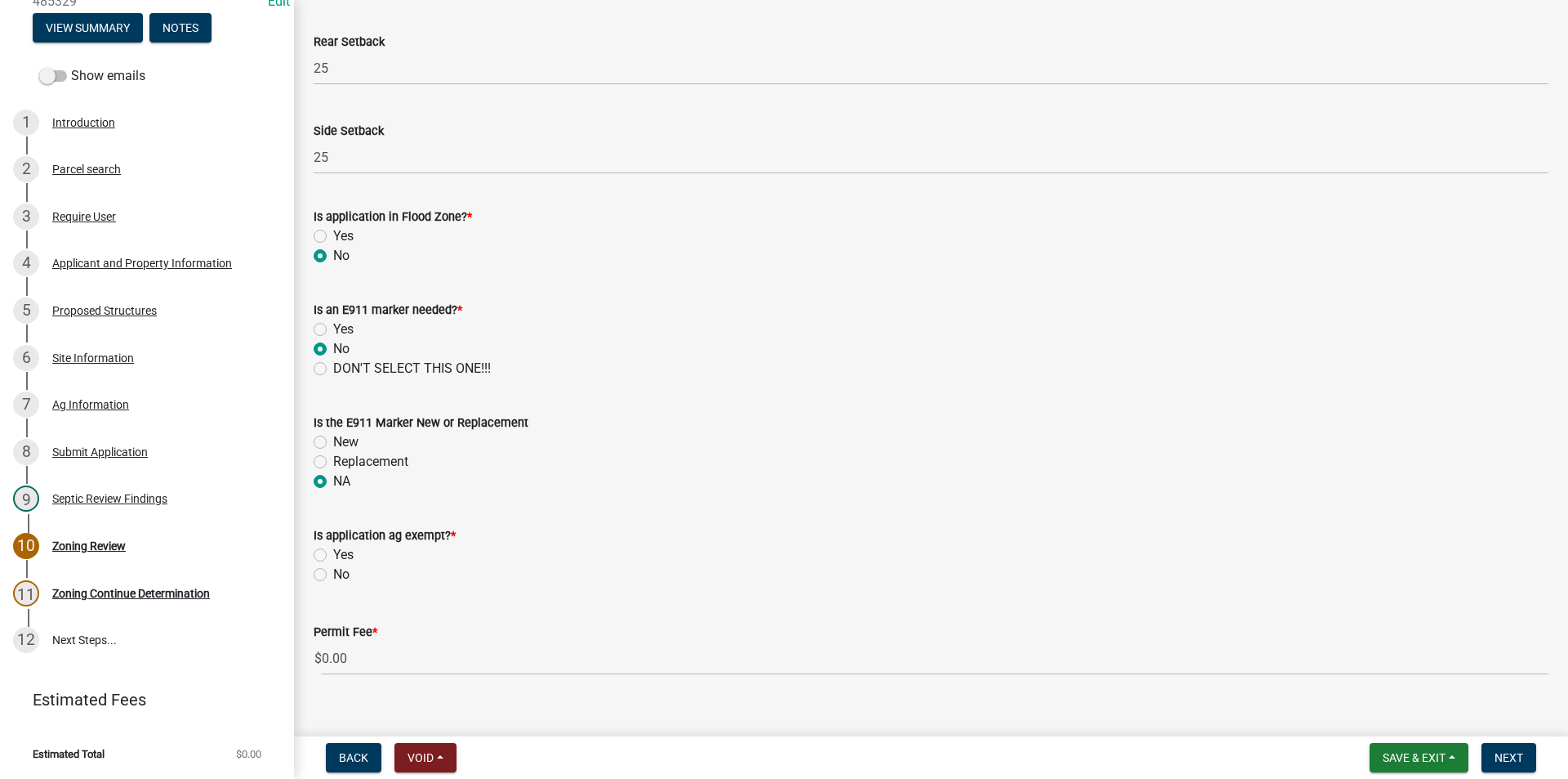
radio input "true"
click at [333, 554] on label "Yes" at bounding box center [343, 554] width 20 height 19
click at [333, 554] on input "Yes" at bounding box center [338, 550] width 10 height 10
radio input "true"
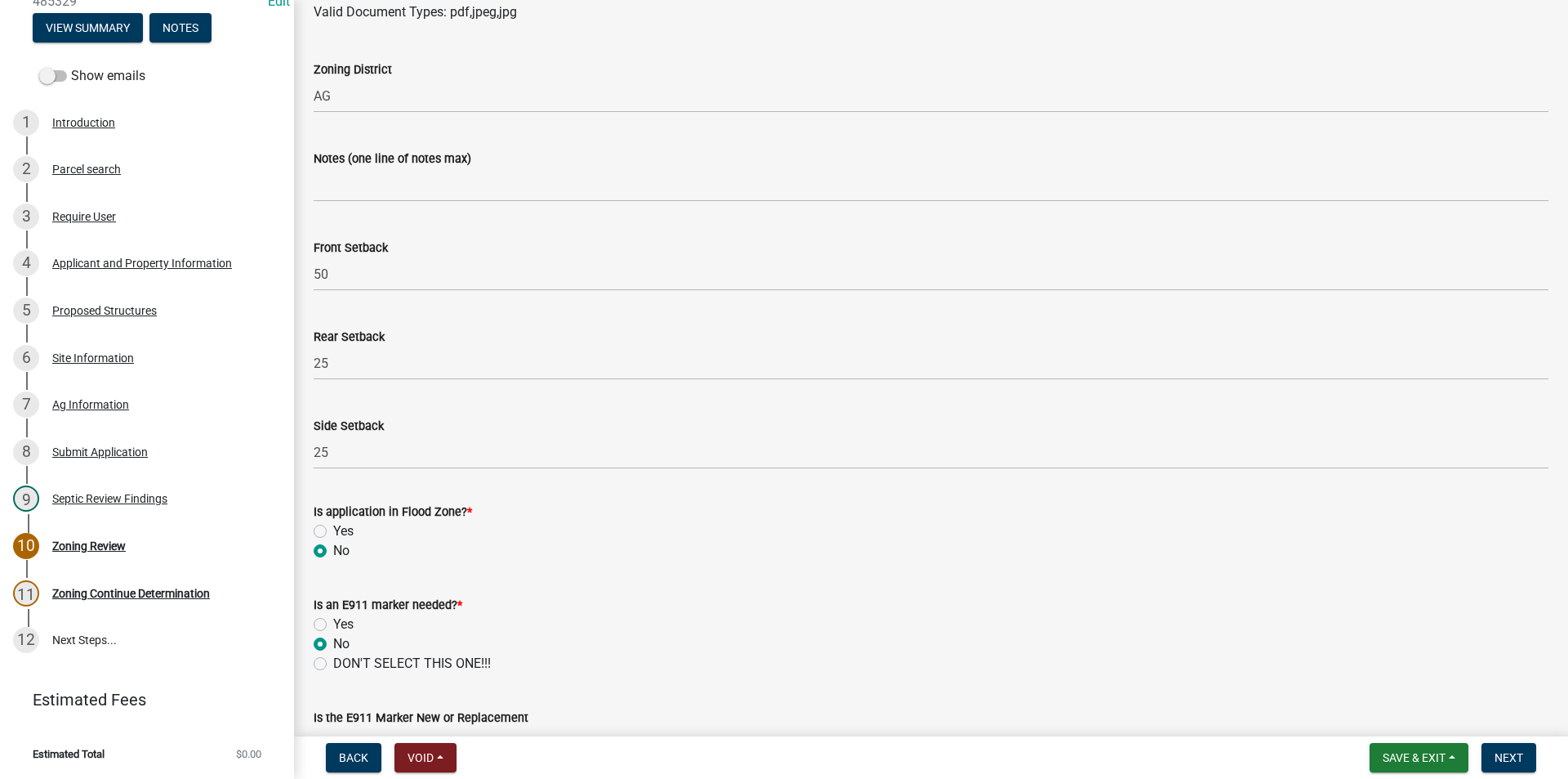
scroll to position [187, 0]
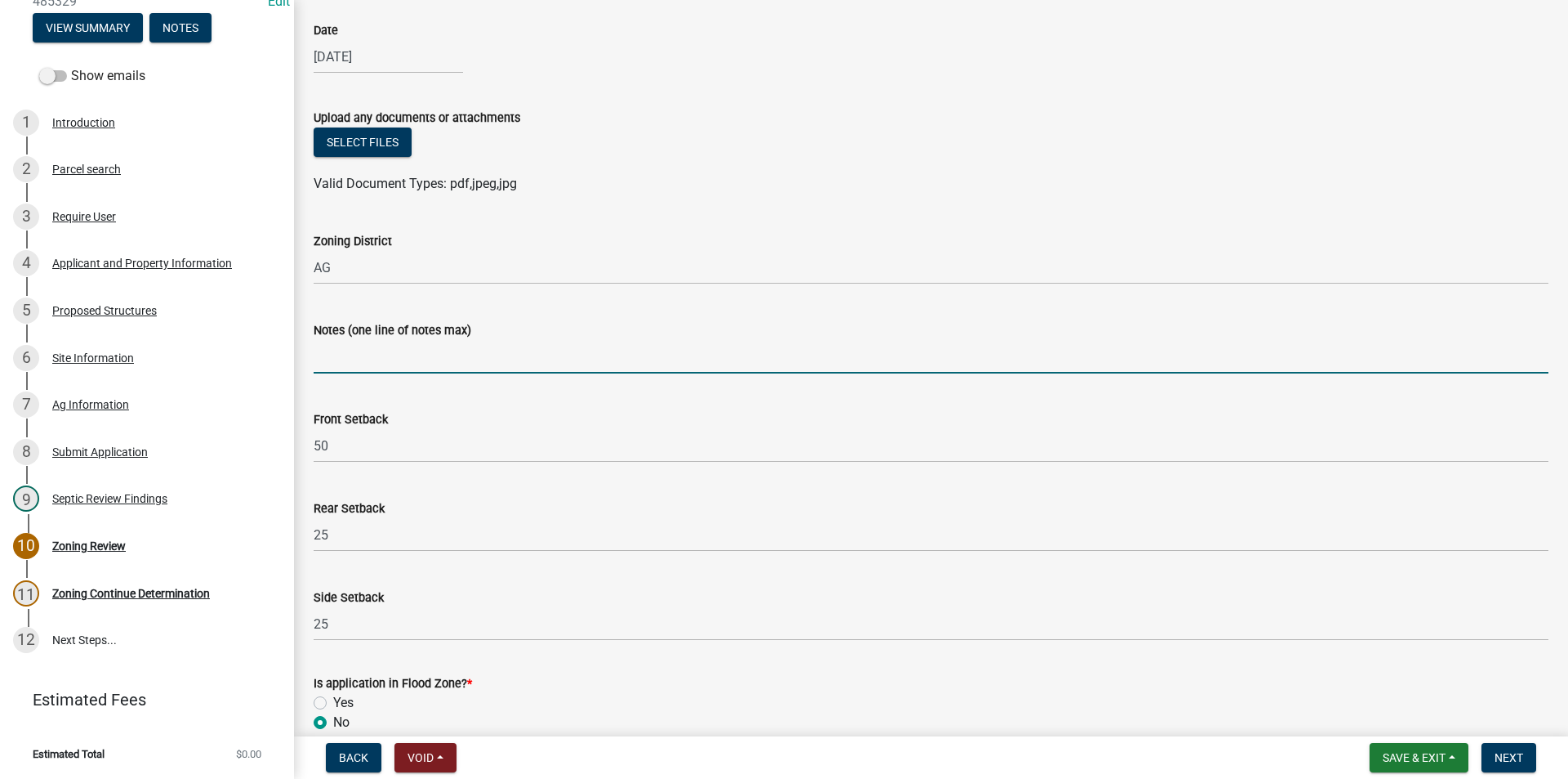
click at [349, 365] on input "Notes (one line of notes max)" at bounding box center [931, 356] width 1235 height 33
type input "d"
type input "f"
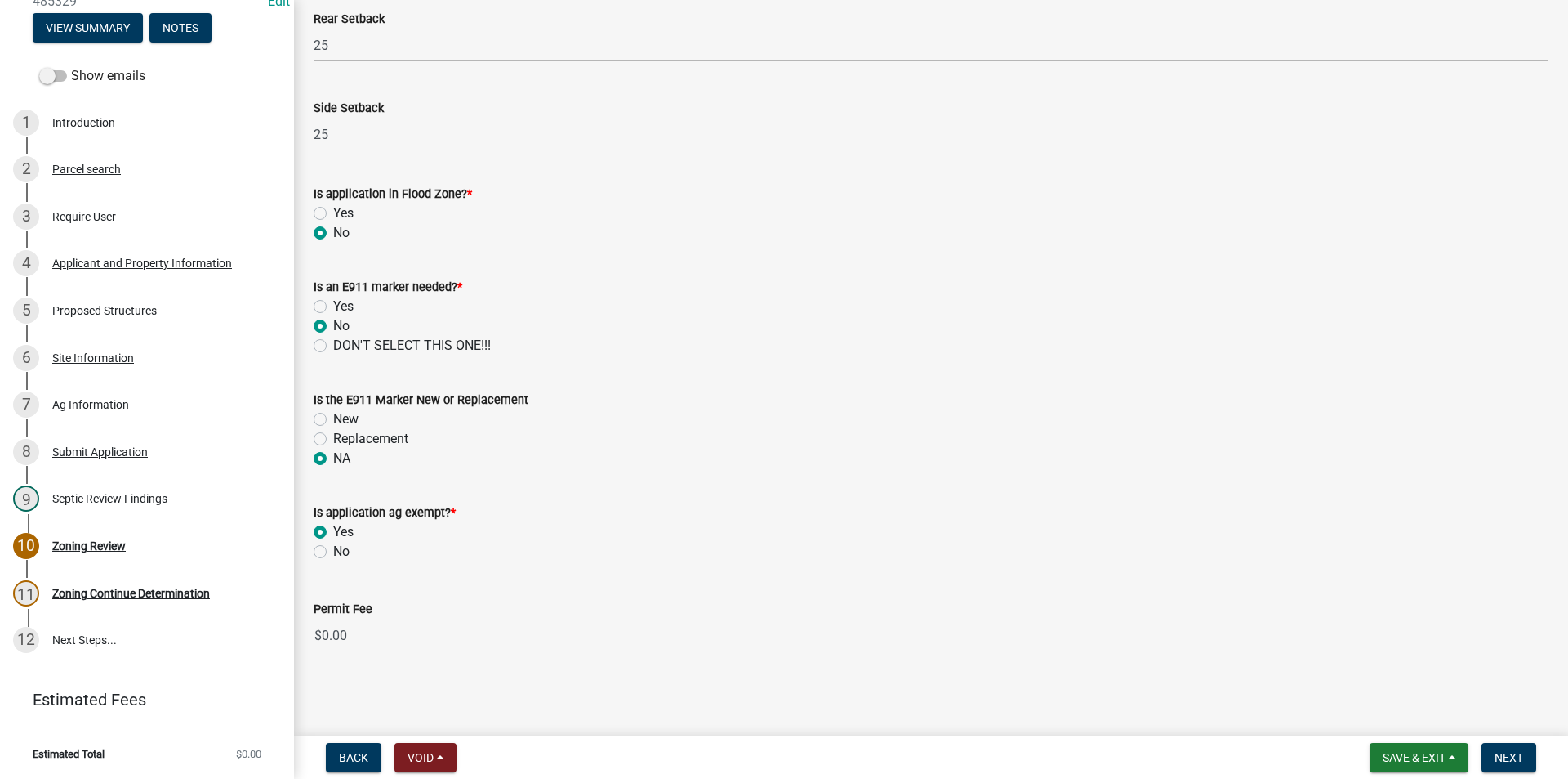
scroll to position [677, 0]
type input "Front setback waived per [PERSON_NAME]"
click at [1505, 751] on span "Next" at bounding box center [1509, 758] width 29 height 13
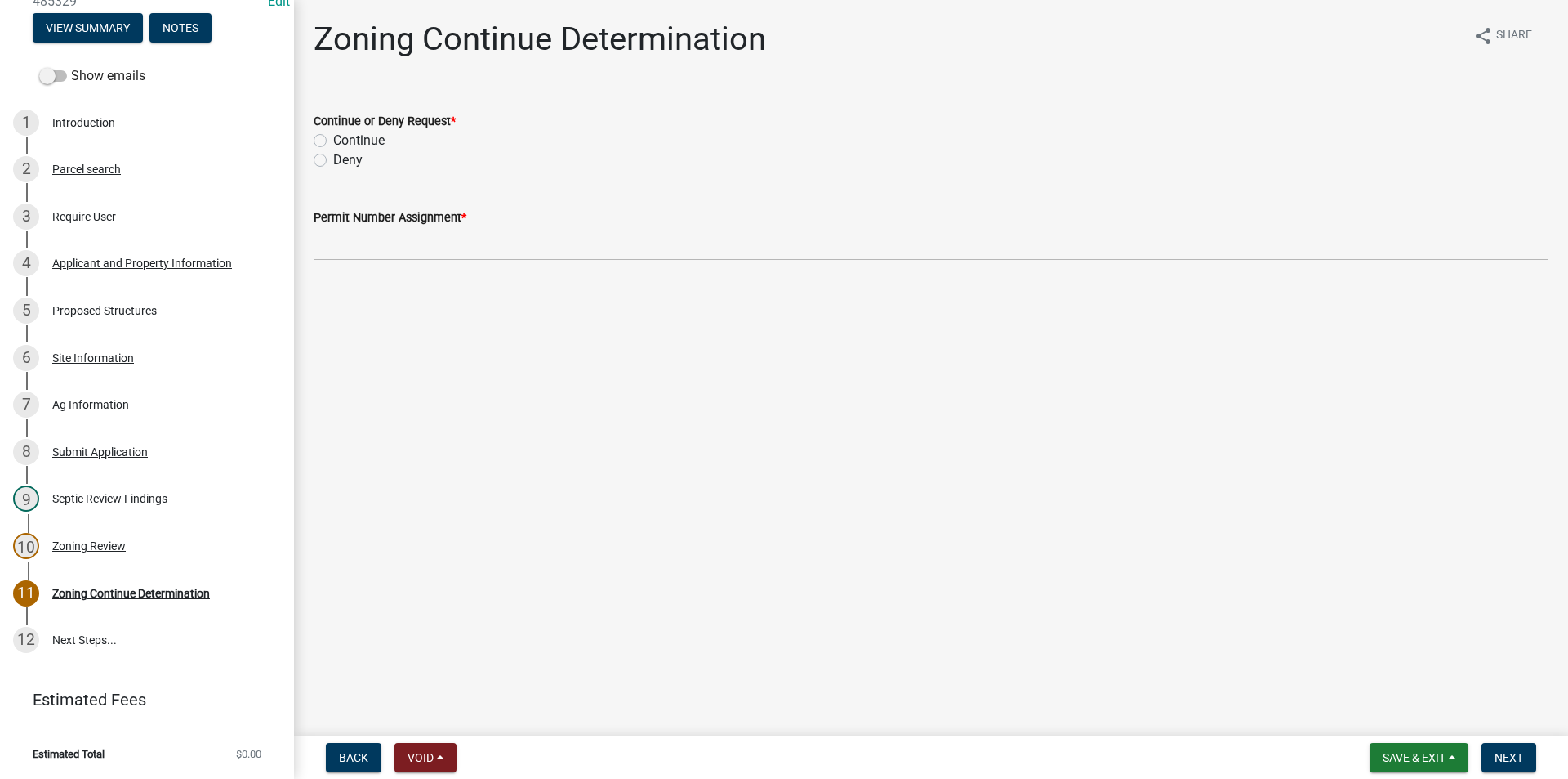
click at [319, 133] on div "Continue" at bounding box center [931, 140] width 1235 height 19
click at [333, 142] on label "Continue" at bounding box center [359, 140] width 52 height 19
click at [333, 142] on input "Continue" at bounding box center [338, 135] width 10 height 10
radio input "true"
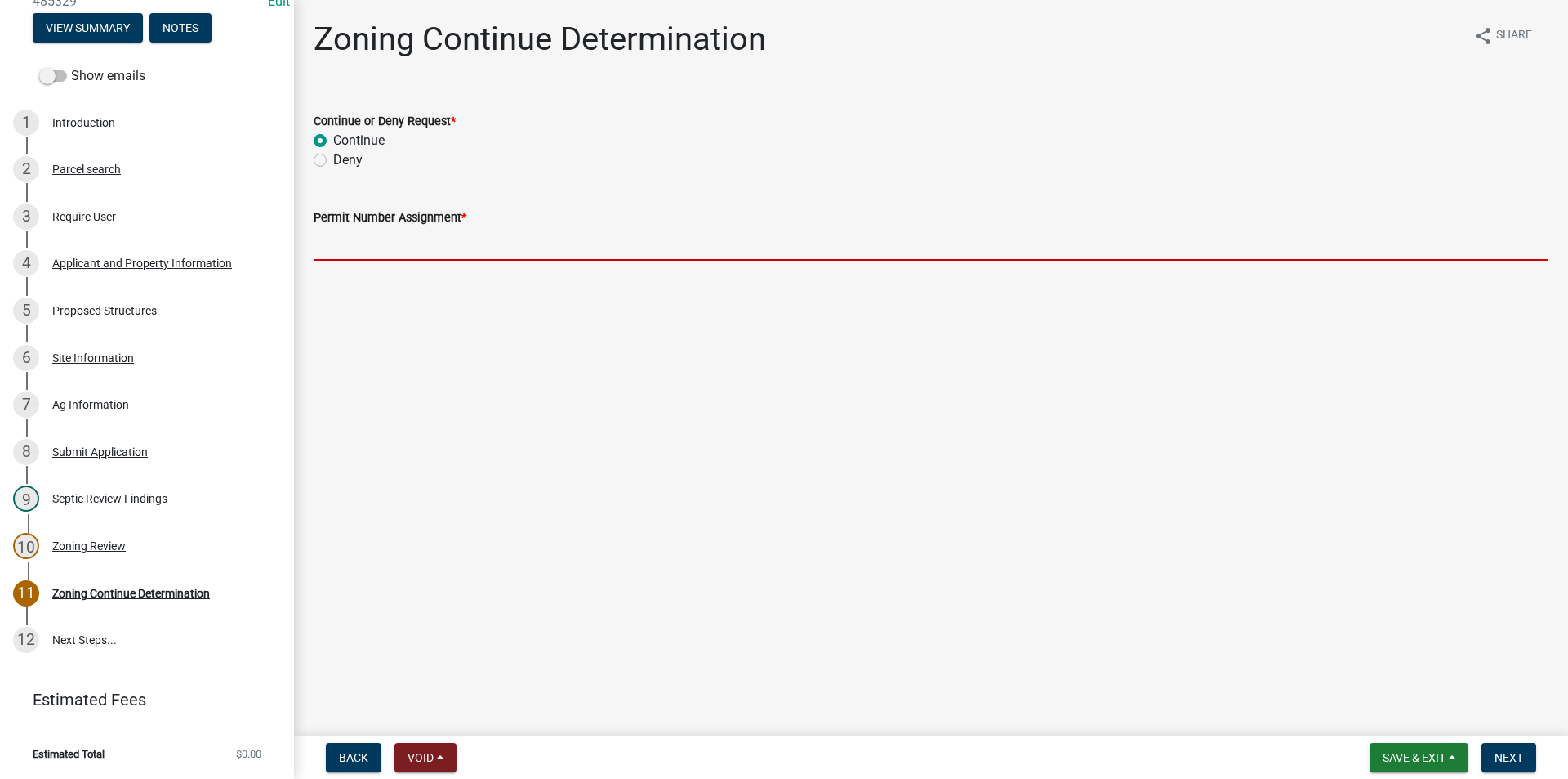
click at [393, 248] on input "Permit Number Assignment *" at bounding box center [931, 243] width 1235 height 33
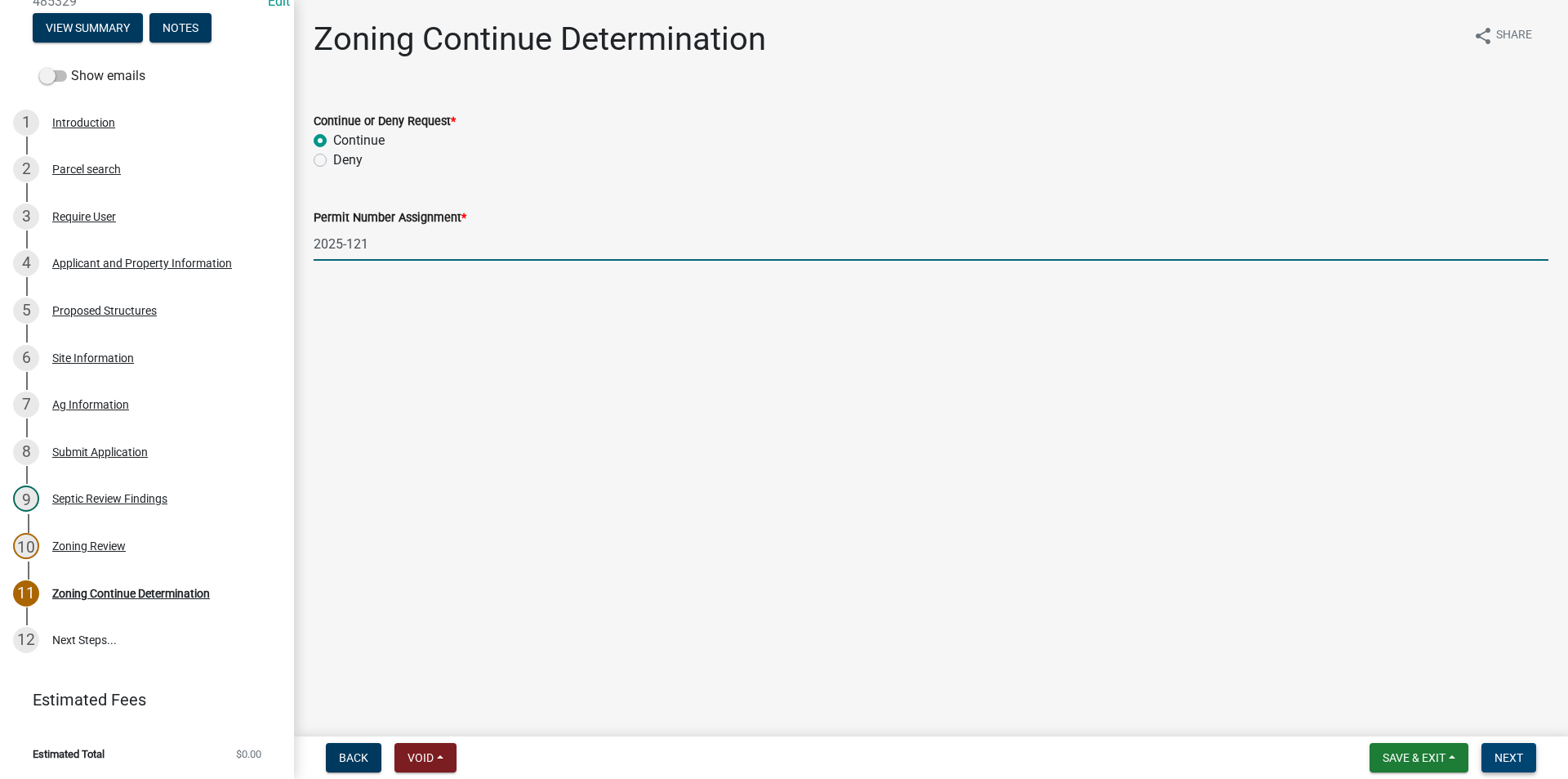
type input "2025-121"
click at [1522, 758] on span "Next" at bounding box center [1509, 758] width 29 height 13
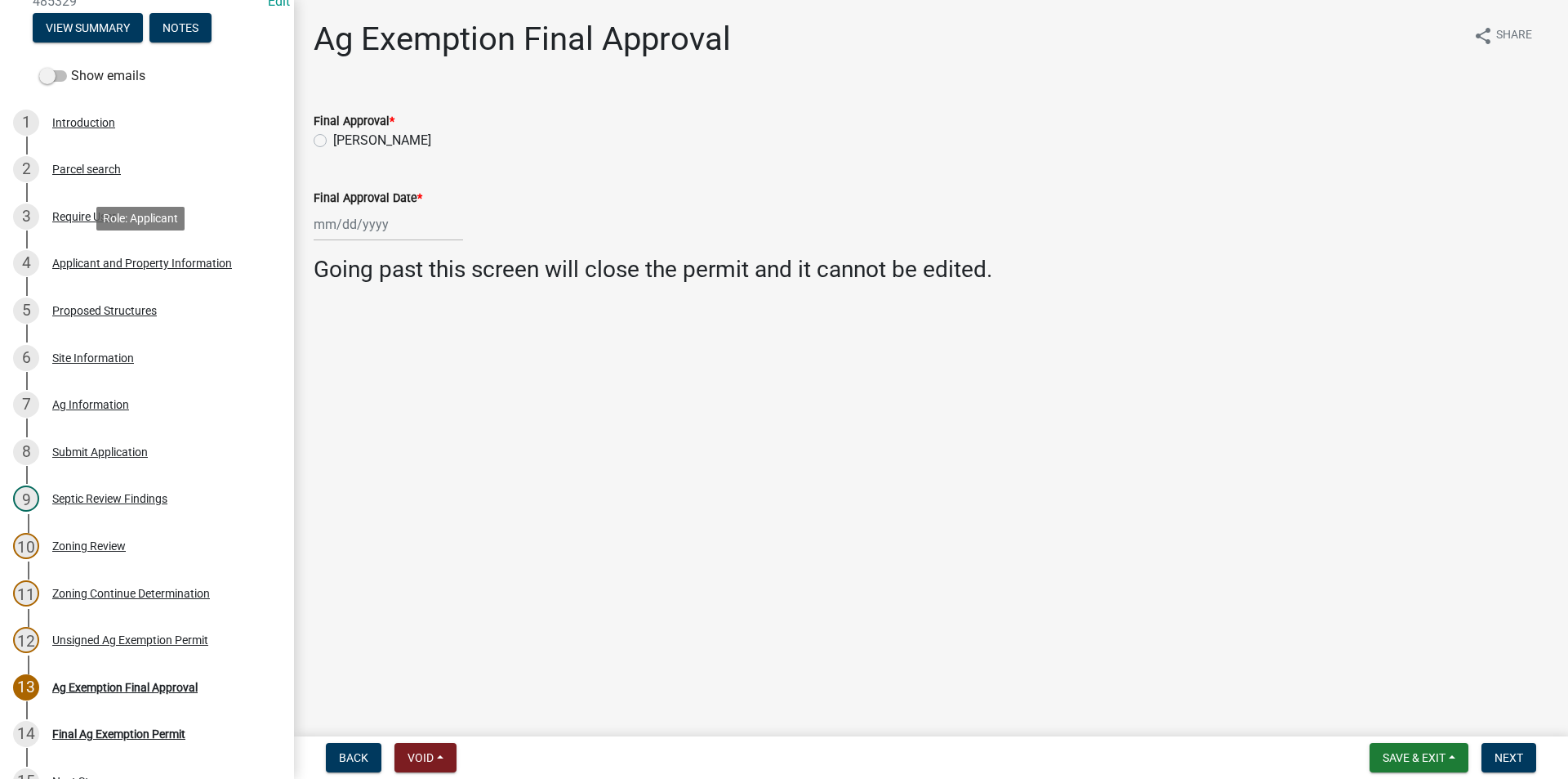
click at [107, 258] on div "Applicant and Property Information" at bounding box center [142, 263] width 179 height 11
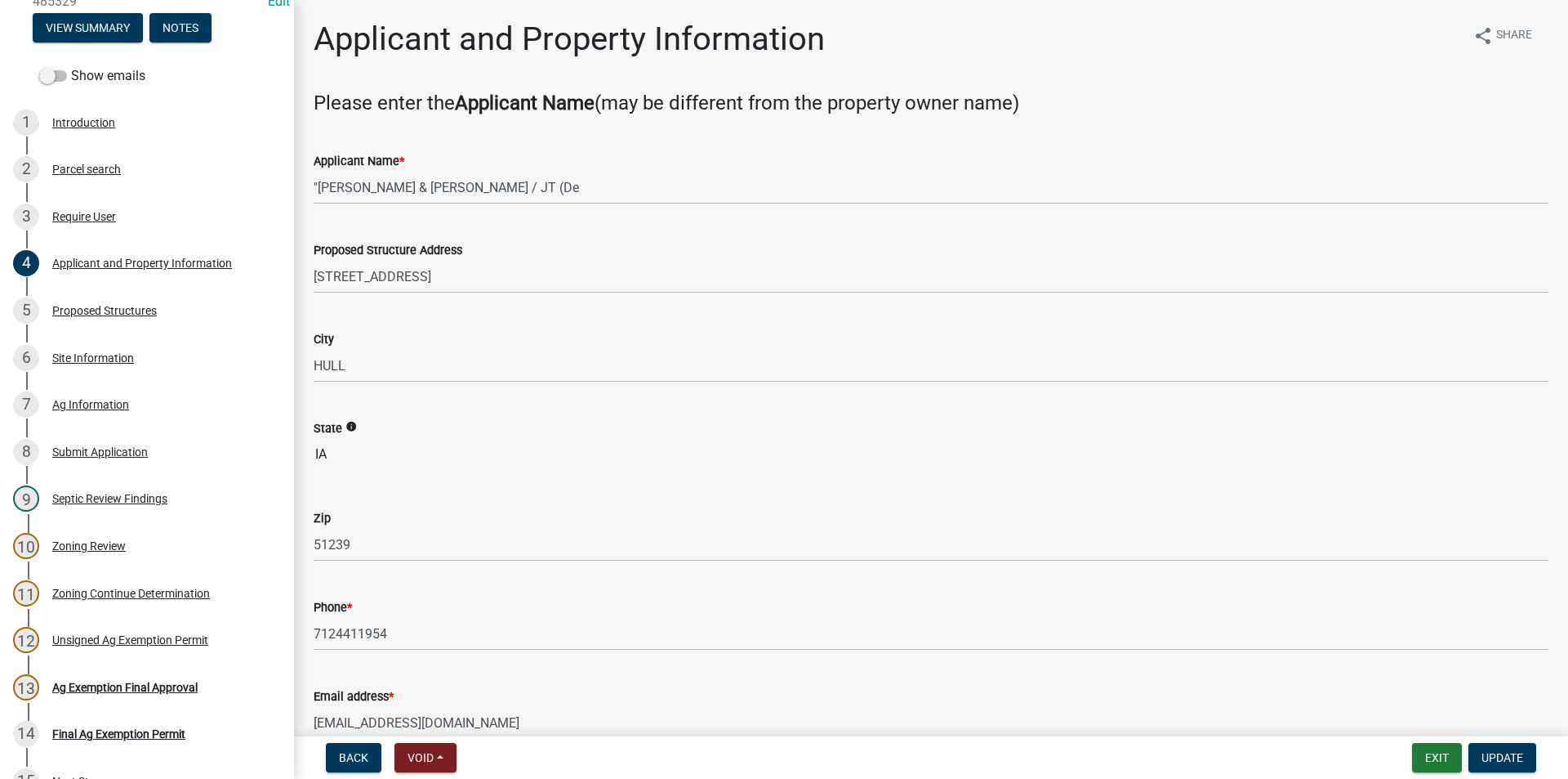
click at [99, 322] on div "5 Proposed Structures" at bounding box center [141, 310] width 255 height 26
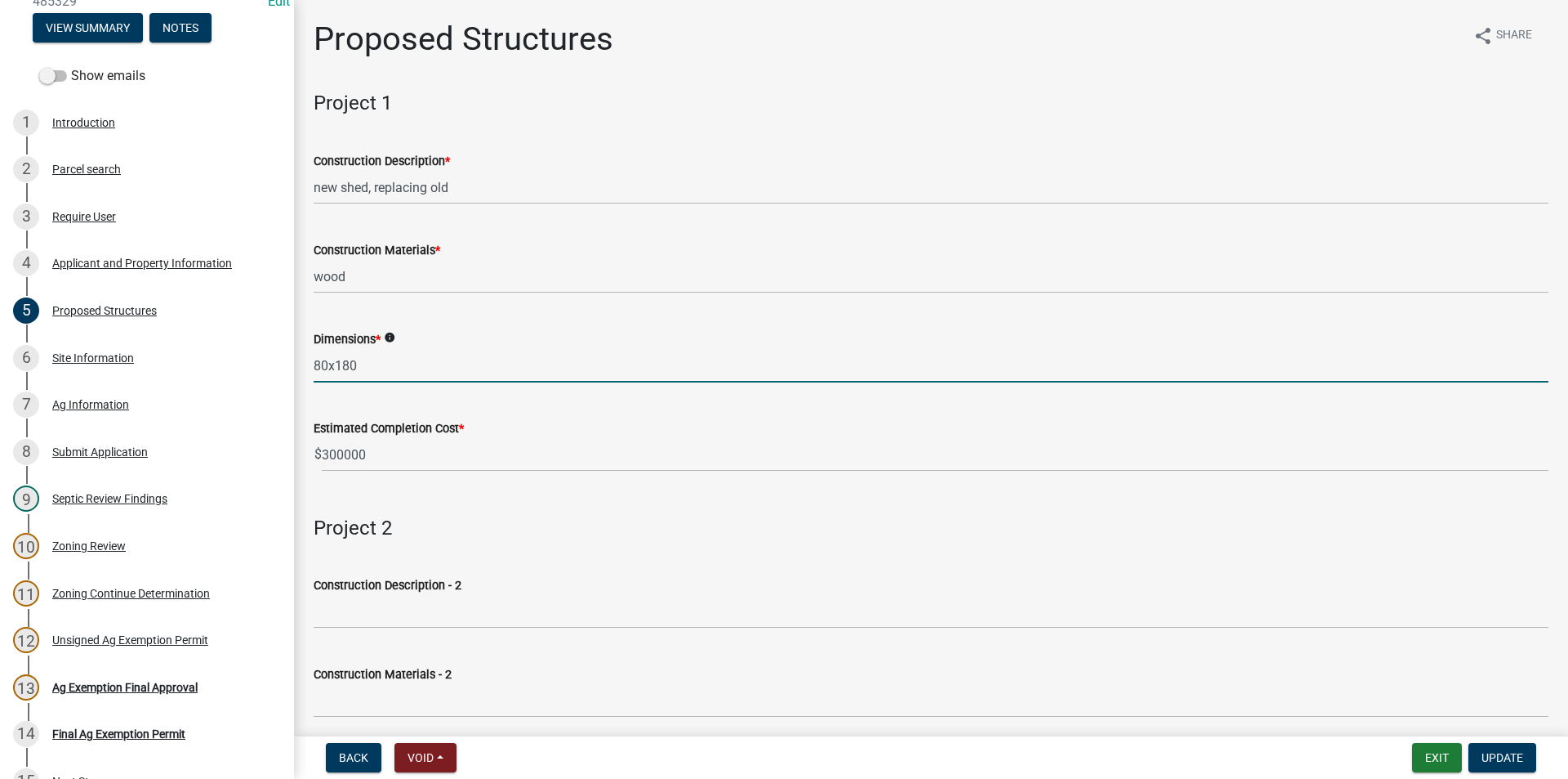
click at [379, 369] on input "80x180" at bounding box center [931, 365] width 1235 height 33
type input "80x100"
click at [1485, 759] on span "Update" at bounding box center [1502, 758] width 42 height 13
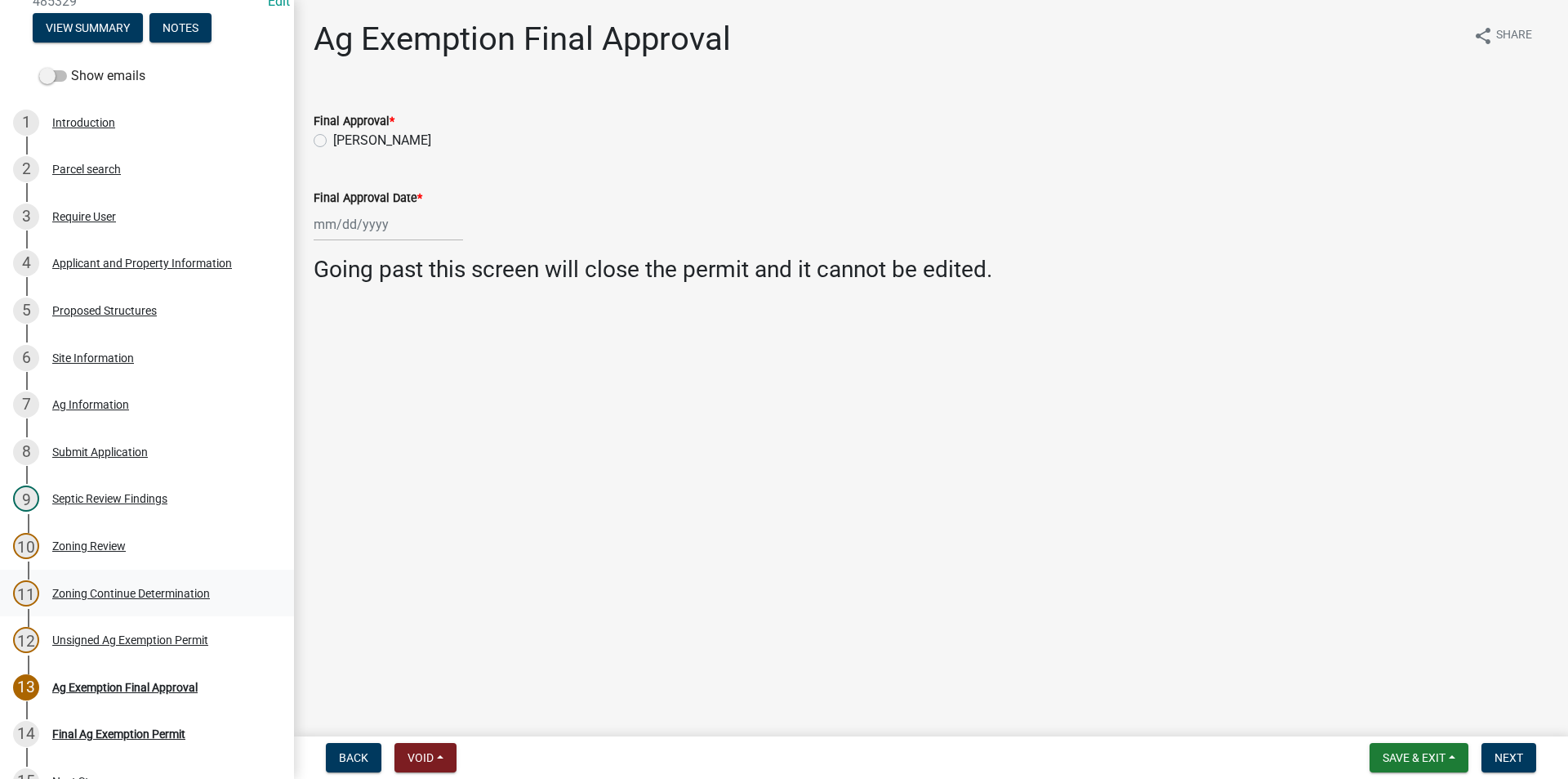
click at [106, 600] on div "11 Zoning Continue Determination" at bounding box center [141, 593] width 255 height 26
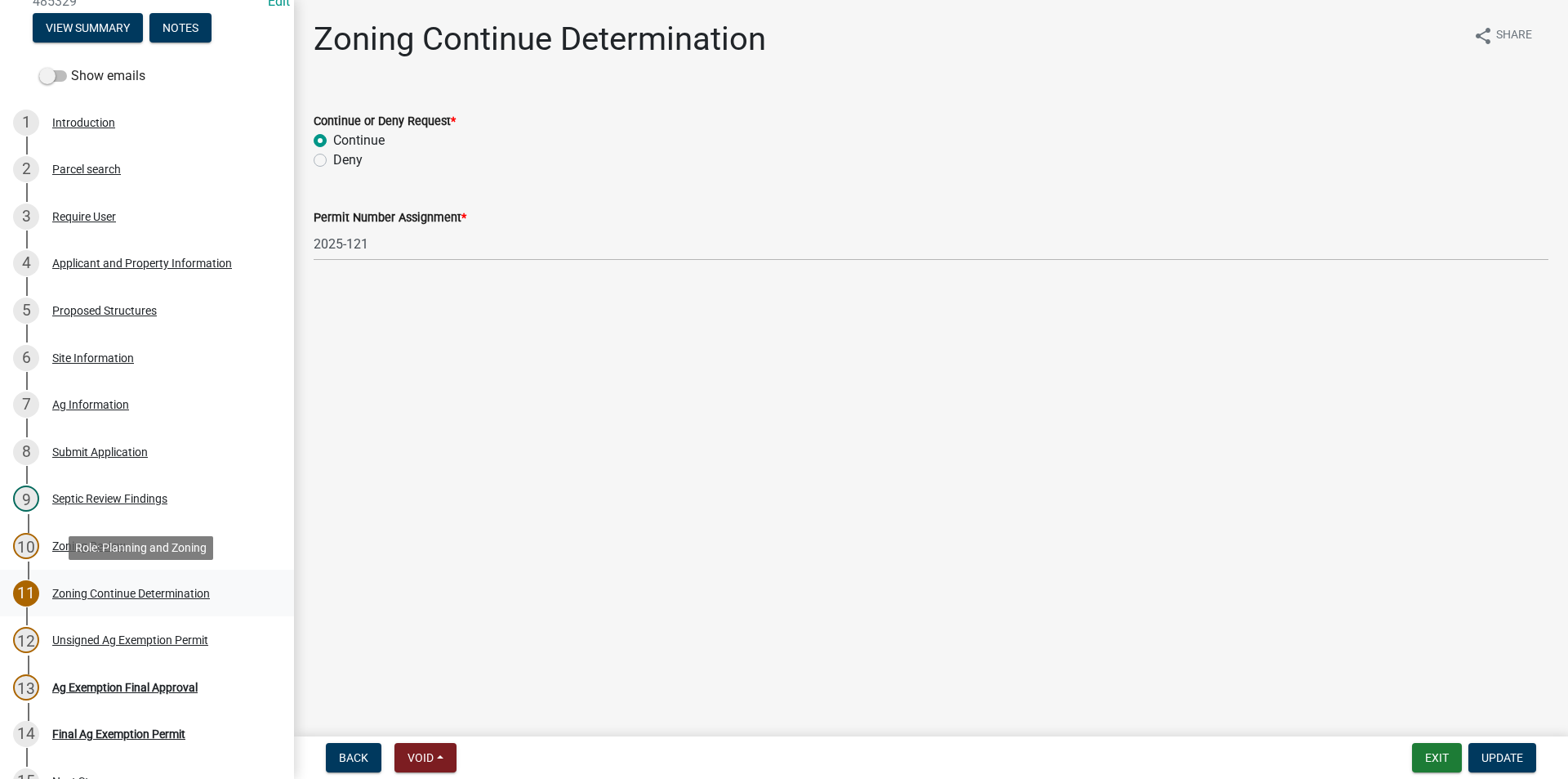
click at [113, 597] on div "Zoning Continue Determination" at bounding box center [131, 593] width 157 height 11
click at [101, 350] on div "6 Site Information" at bounding box center [141, 358] width 255 height 26
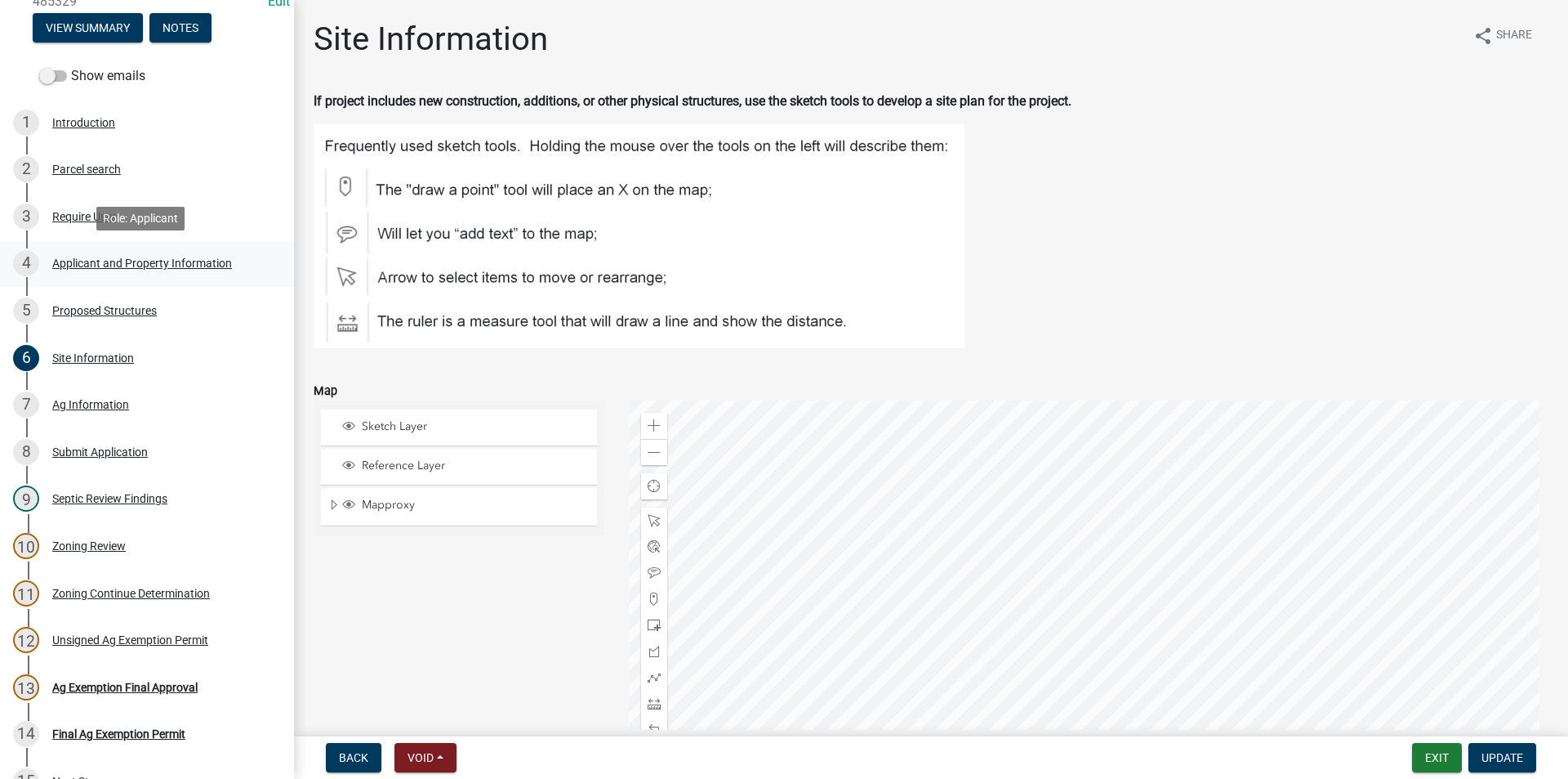
click at [123, 254] on div "4 Applicant and Property Information" at bounding box center [141, 263] width 255 height 26
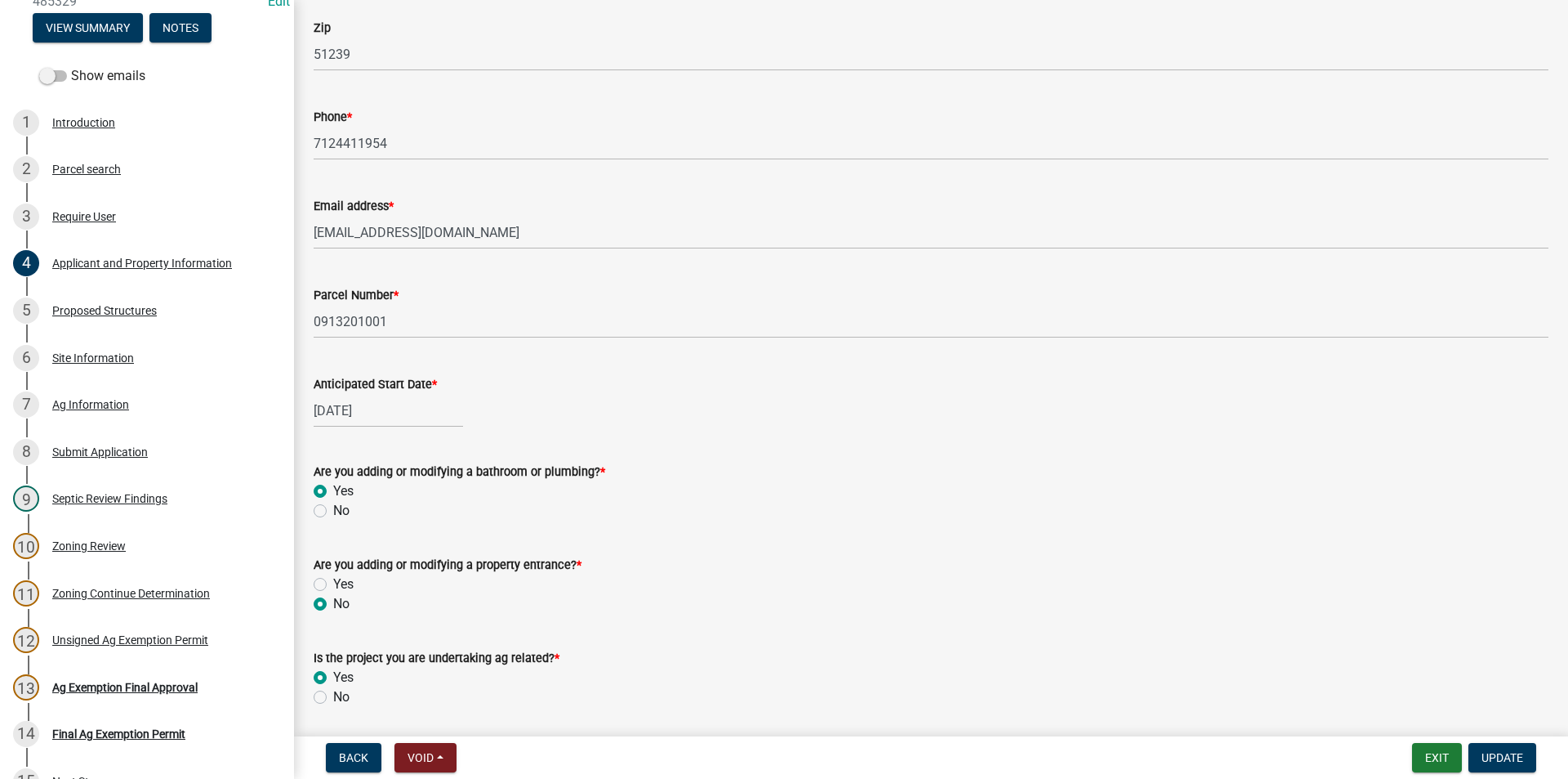
scroll to position [639, 0]
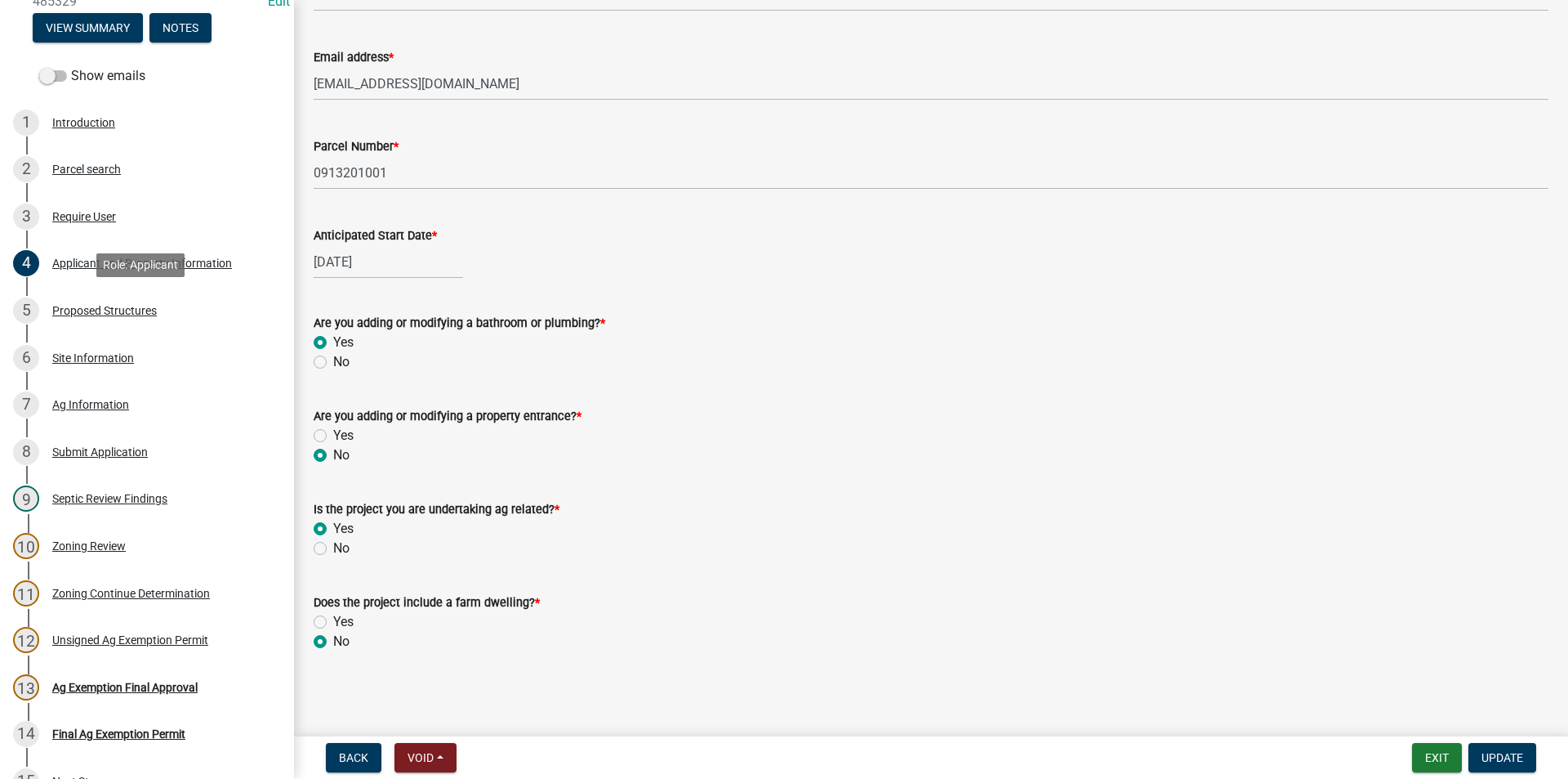
click at [130, 317] on div "5 Proposed Structures" at bounding box center [141, 310] width 255 height 26
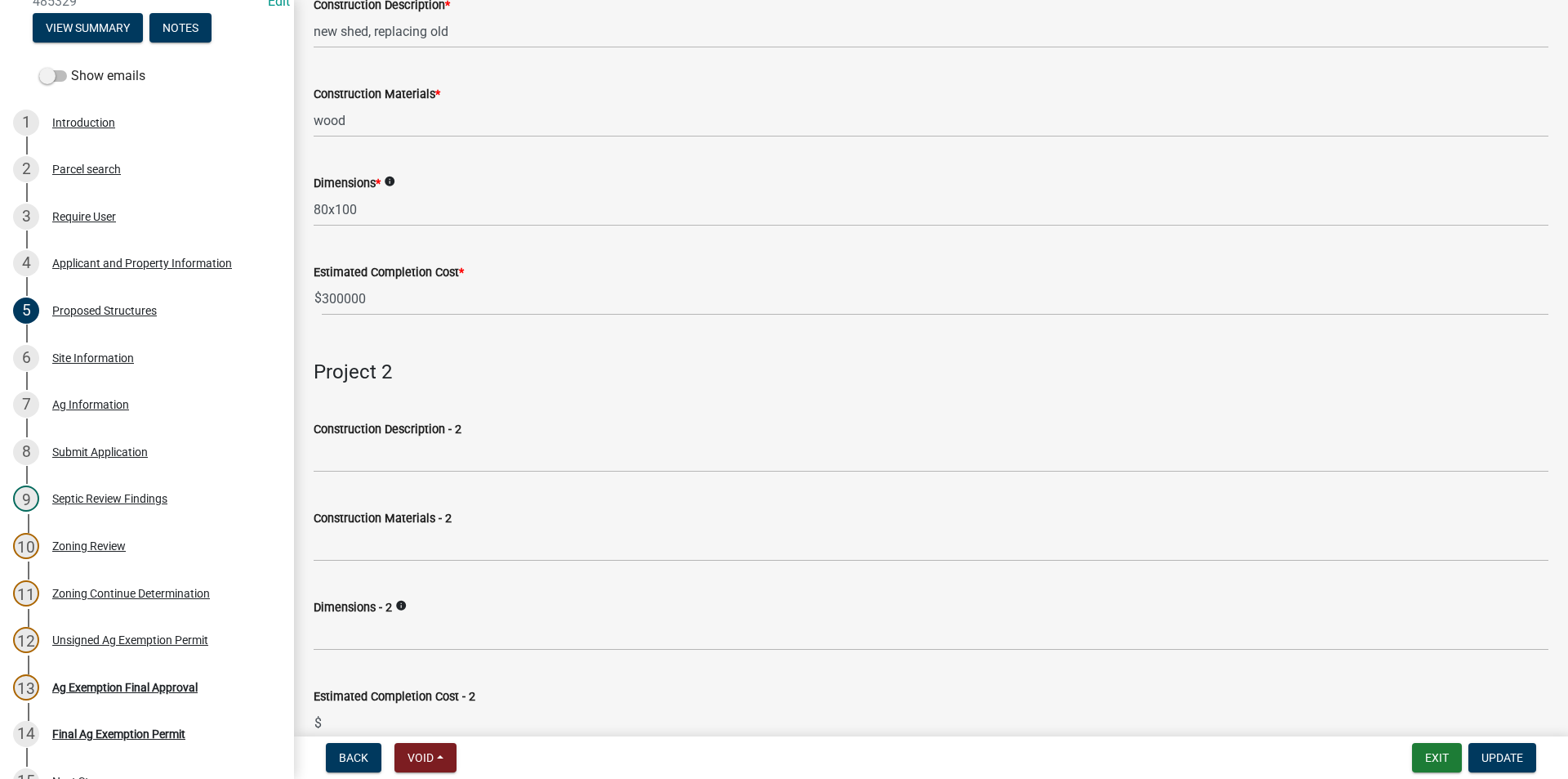
scroll to position [245, 0]
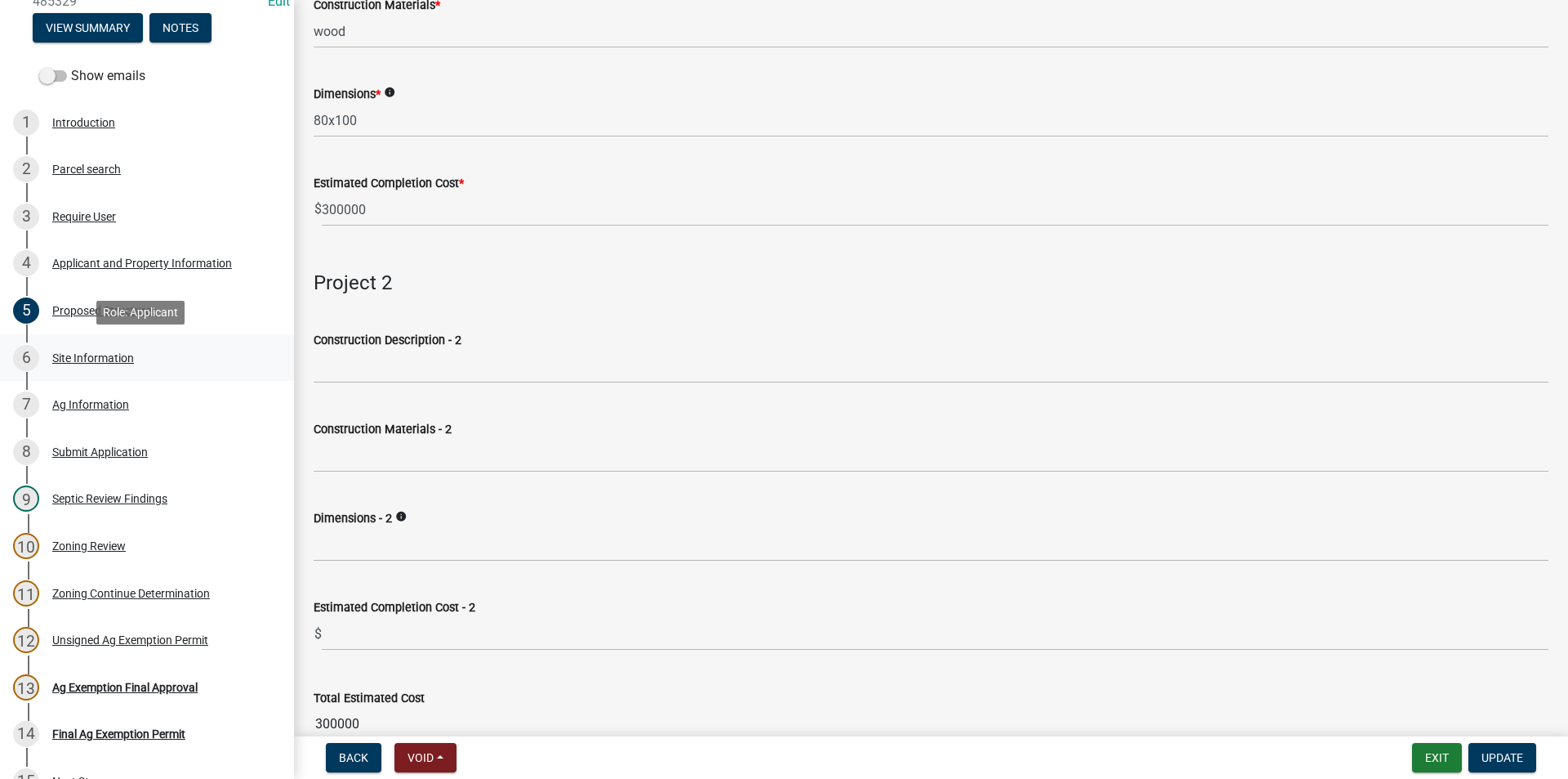
click at [84, 360] on div "Site Information" at bounding box center [93, 358] width 81 height 11
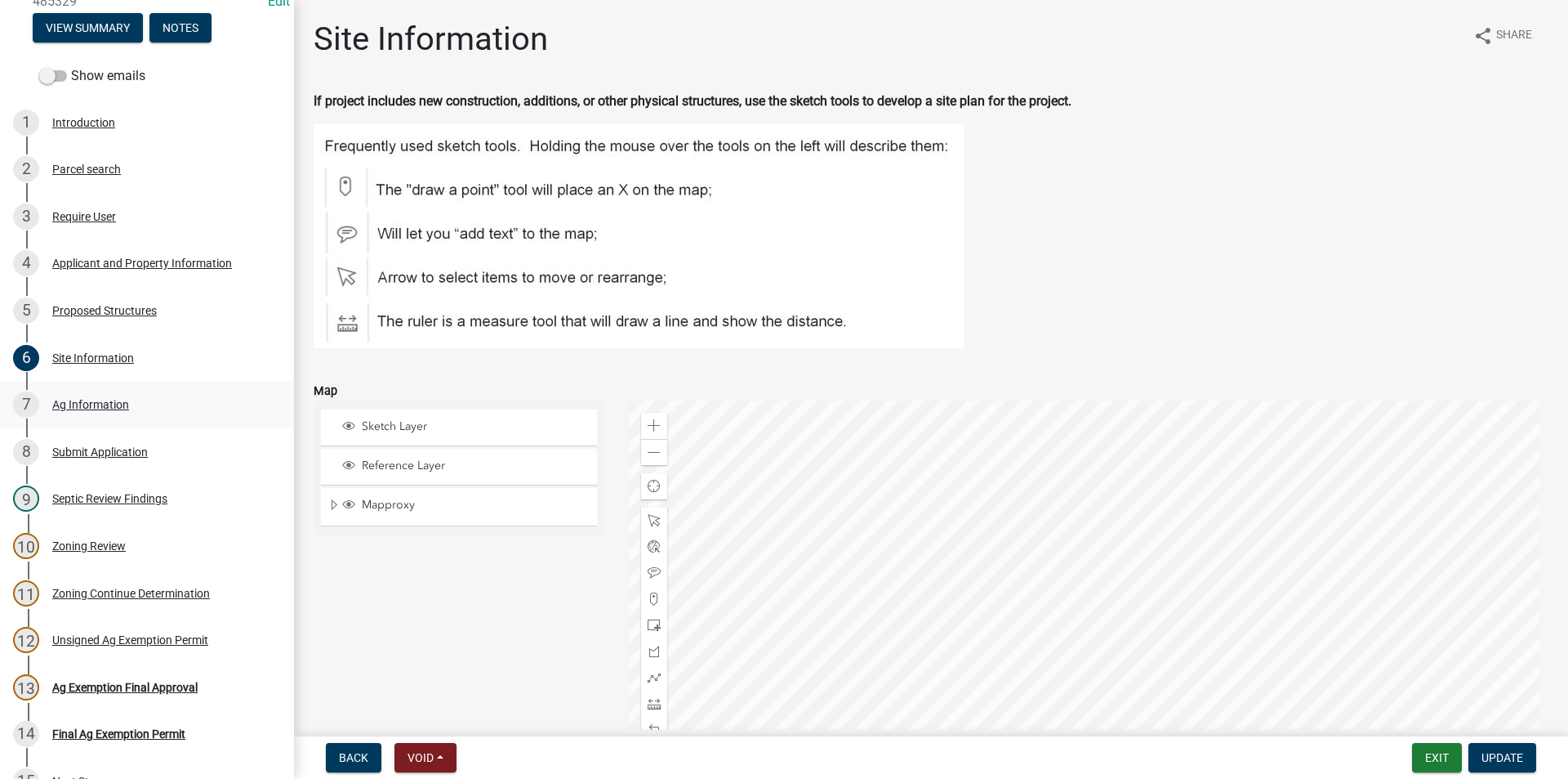
click at [94, 411] on div "7 Ag Information" at bounding box center [141, 404] width 255 height 26
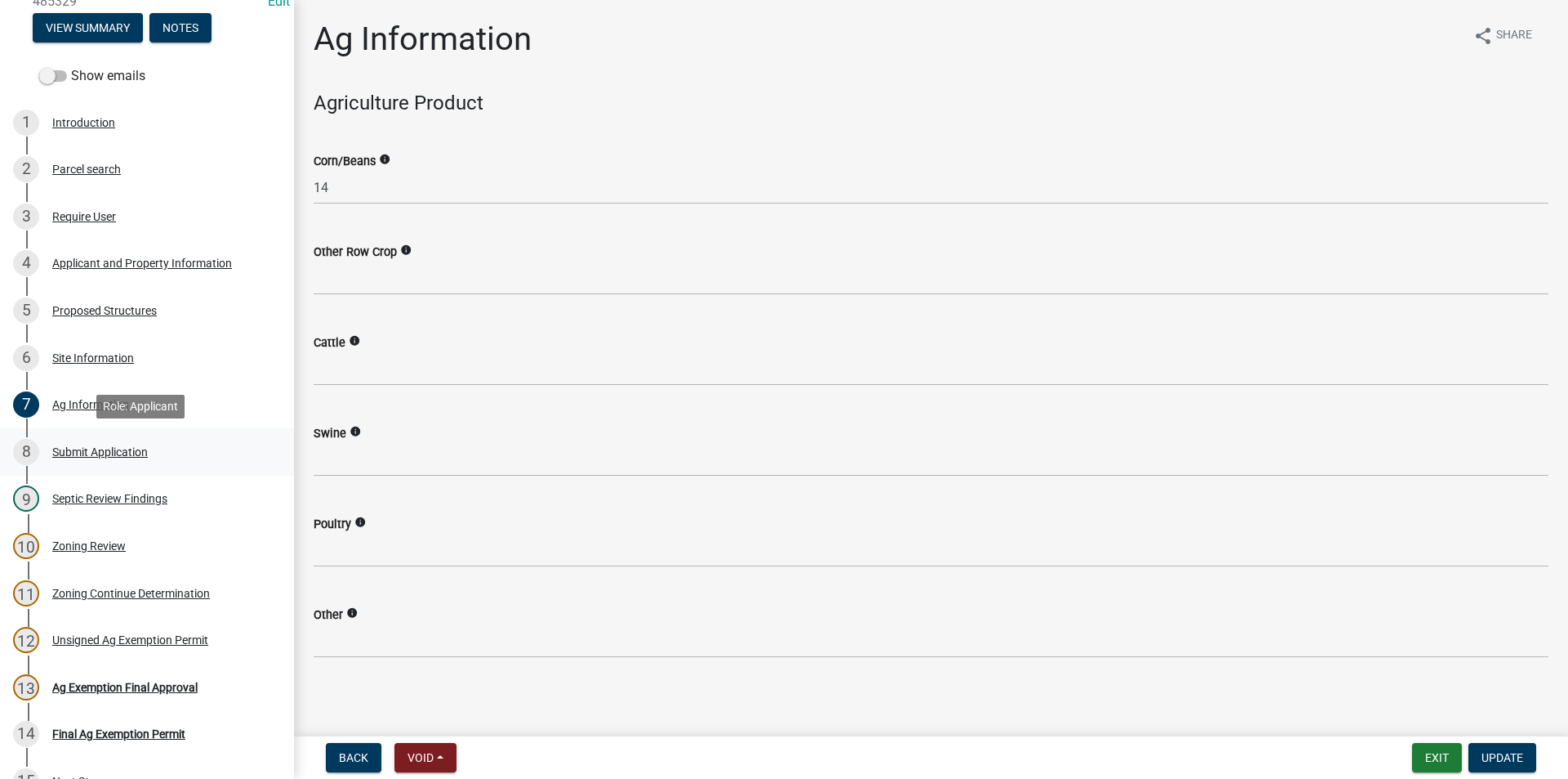
click at [103, 450] on div "Submit Application" at bounding box center [100, 451] width 95 height 11
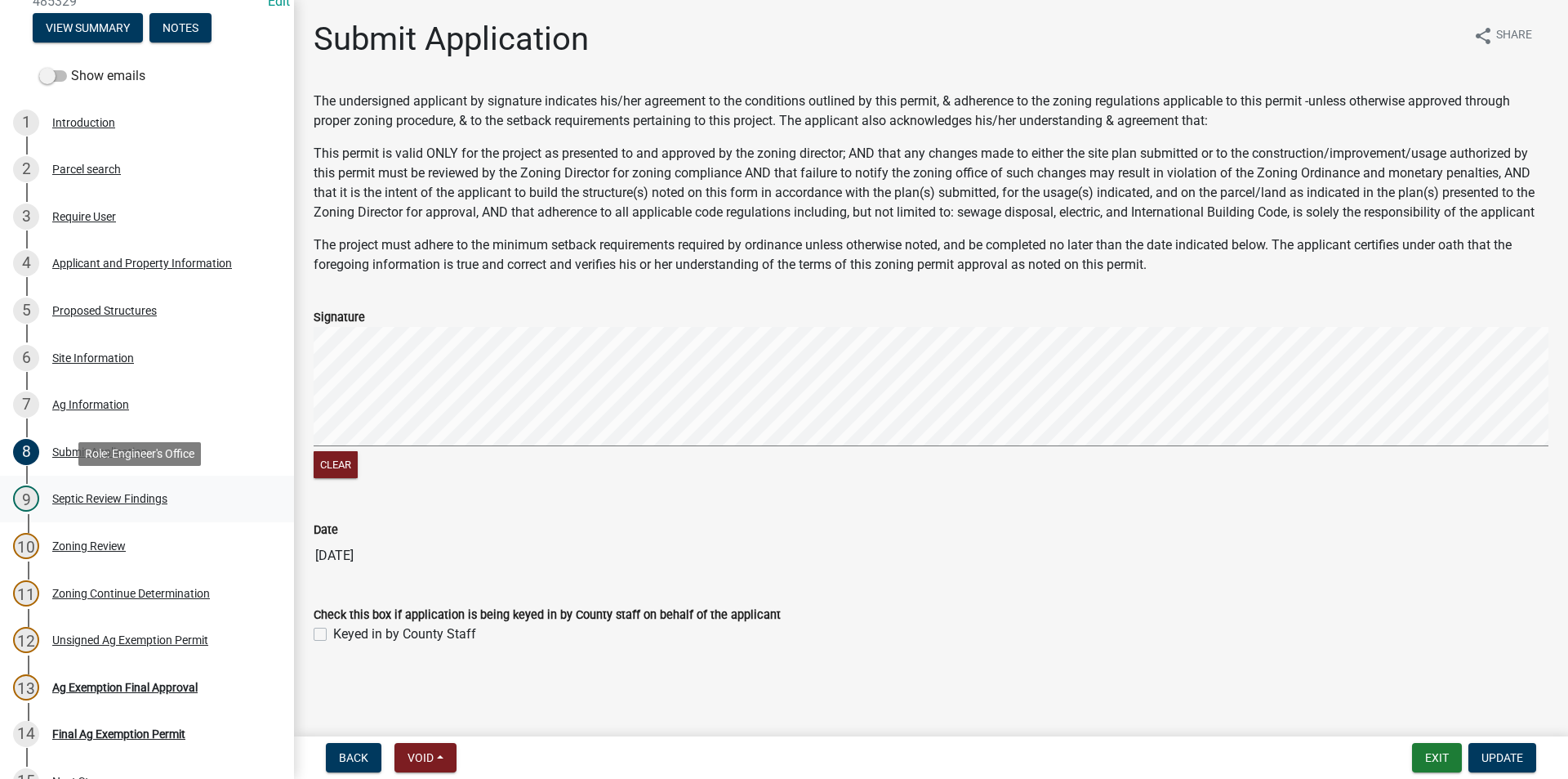
click at [118, 500] on div "Septic Review Findings" at bounding box center [110, 498] width 116 height 11
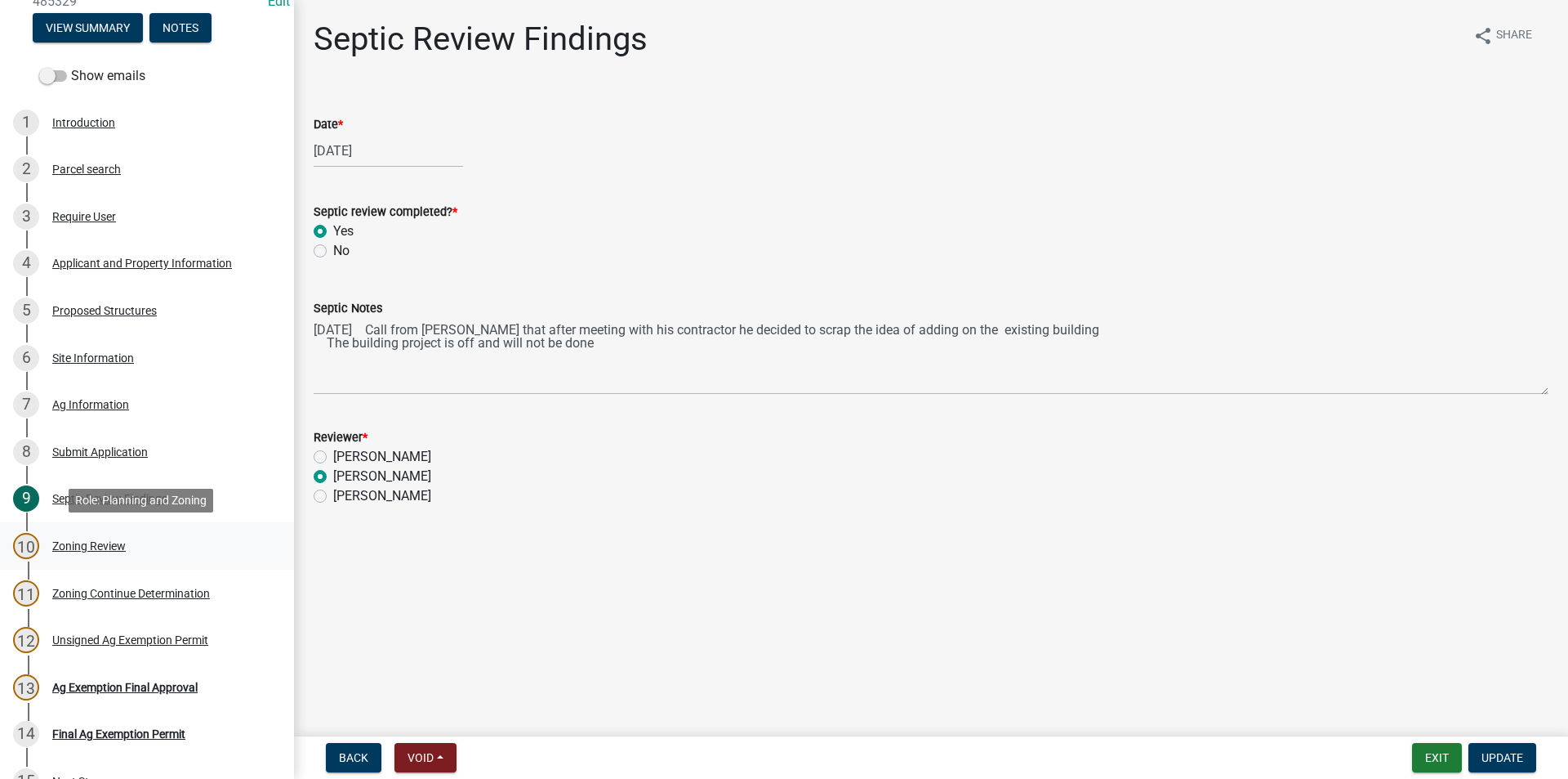
click at [110, 545] on div "Zoning Review" at bounding box center [89, 546] width 73 height 11
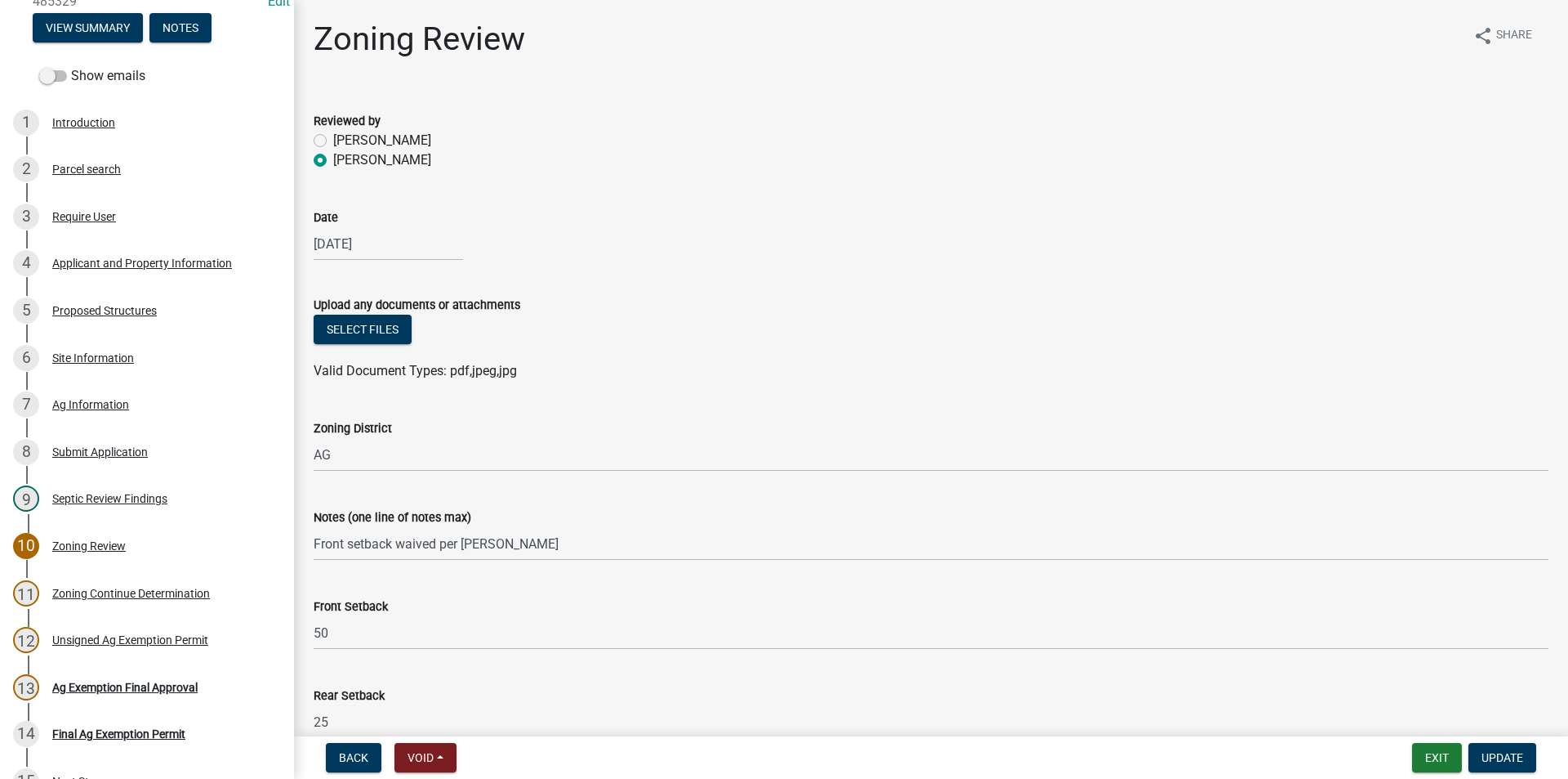
scroll to position [245, 0]
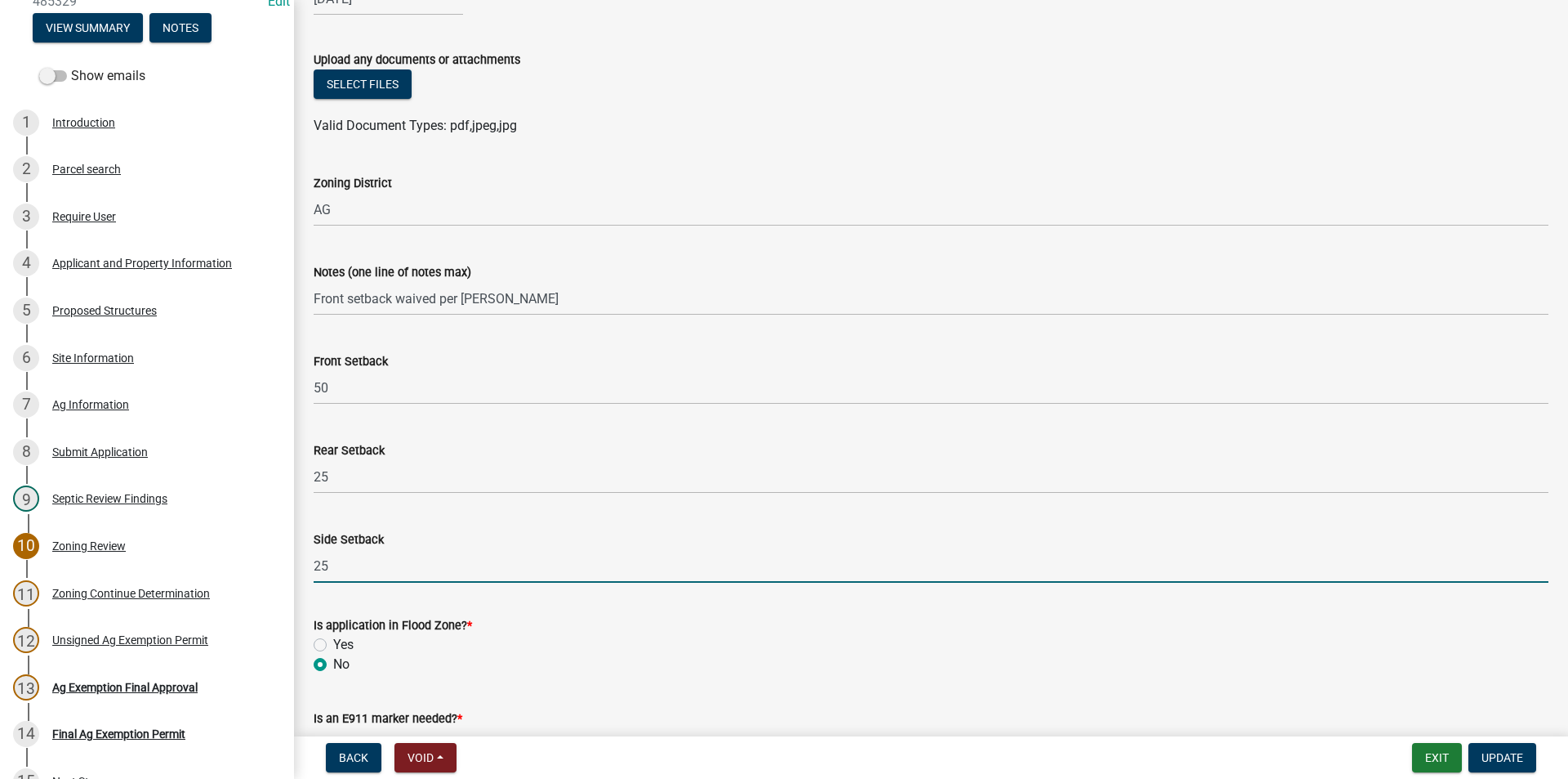
click at [349, 568] on input "25" at bounding box center [931, 565] width 1235 height 33
type input "2"
type input "15"
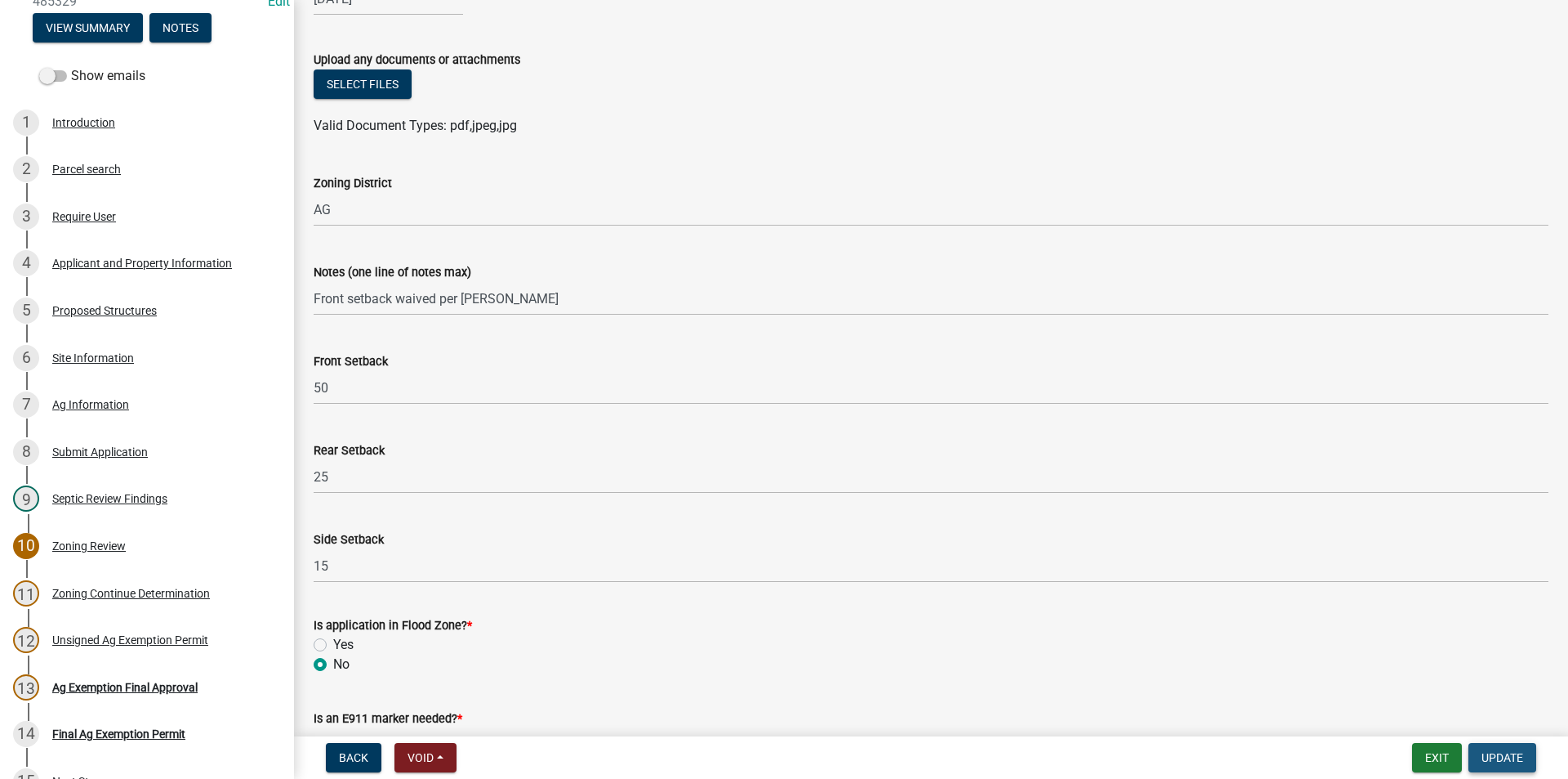
click at [1493, 757] on span "Update" at bounding box center [1502, 758] width 42 height 13
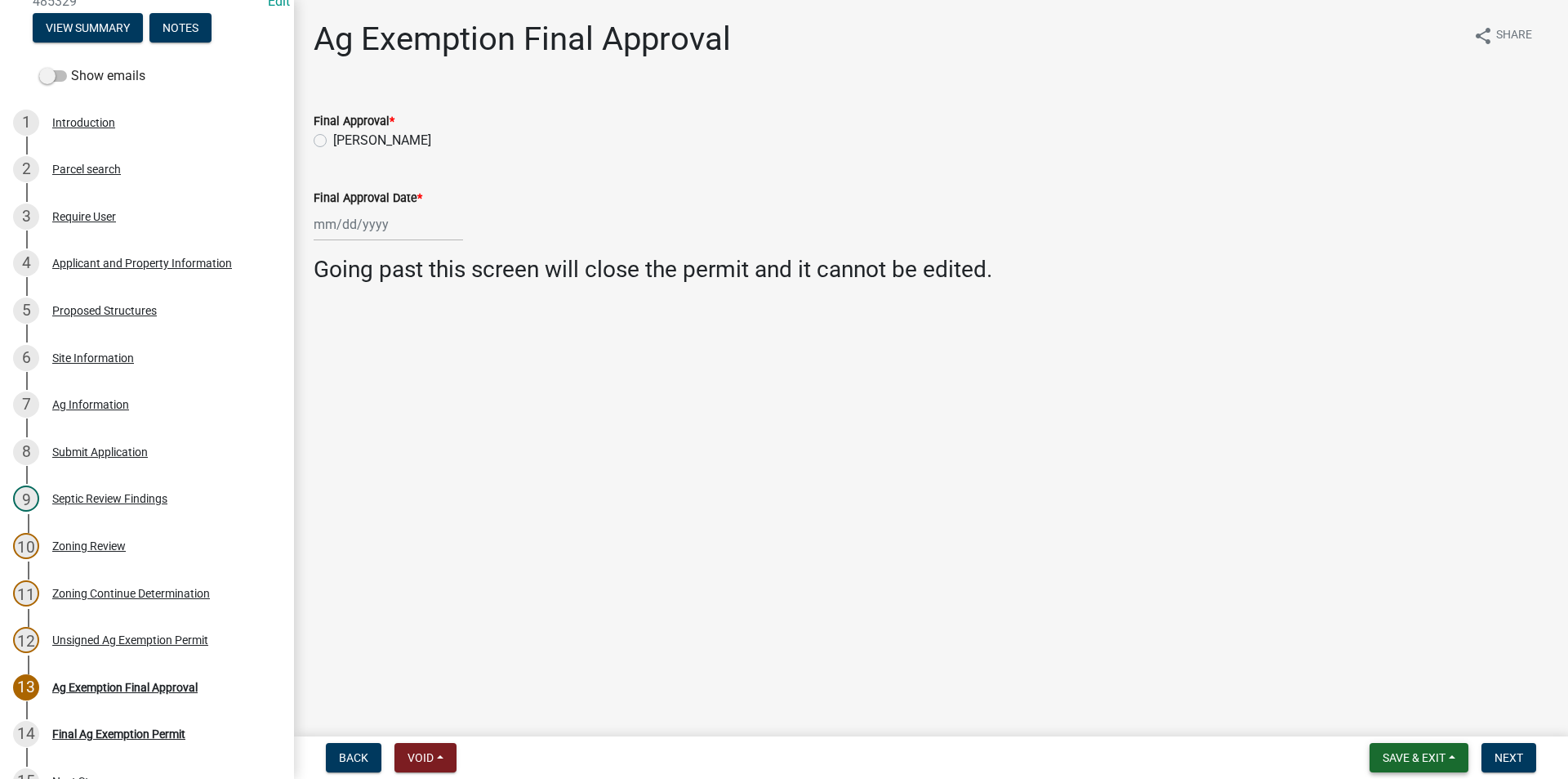
click at [1397, 759] on span "Save & Exit" at bounding box center [1414, 758] width 63 height 13
click at [1401, 701] on button "Save & Exit" at bounding box center [1402, 714] width 130 height 39
